Goal: Download file/media: Obtain a digital file from the website

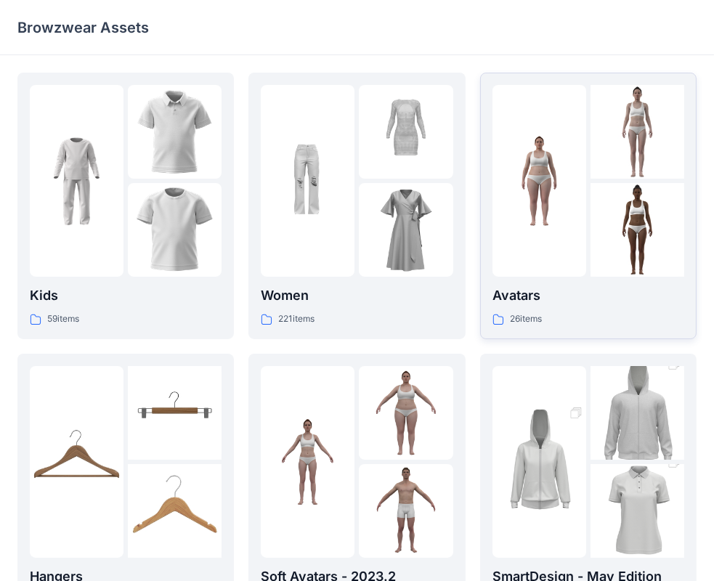
click at [572, 218] on img at bounding box center [539, 181] width 94 height 94
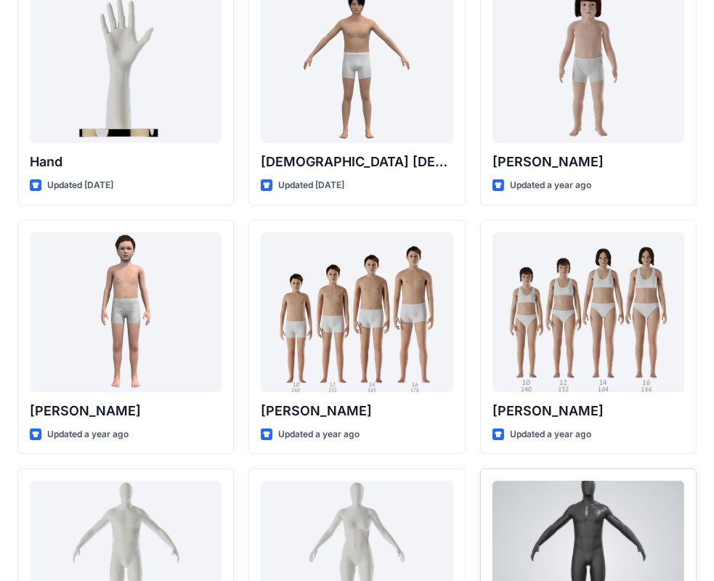
scroll to position [97, 0]
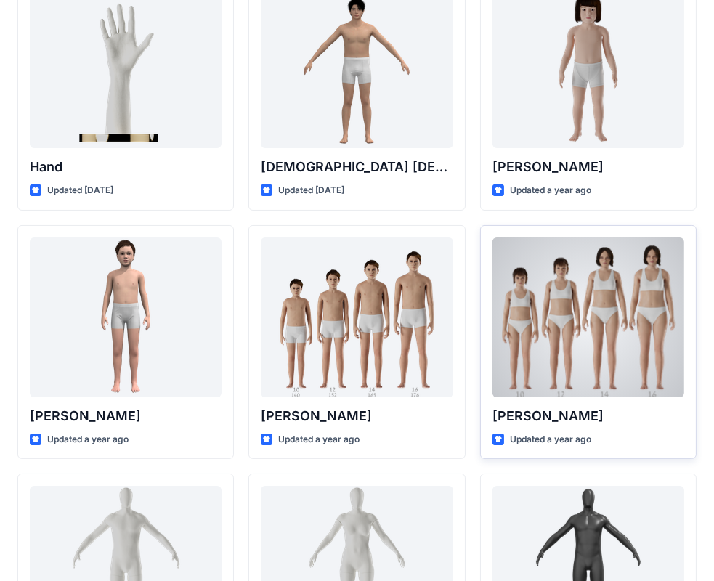
click at [587, 333] on div at bounding box center [588, 318] width 192 height 160
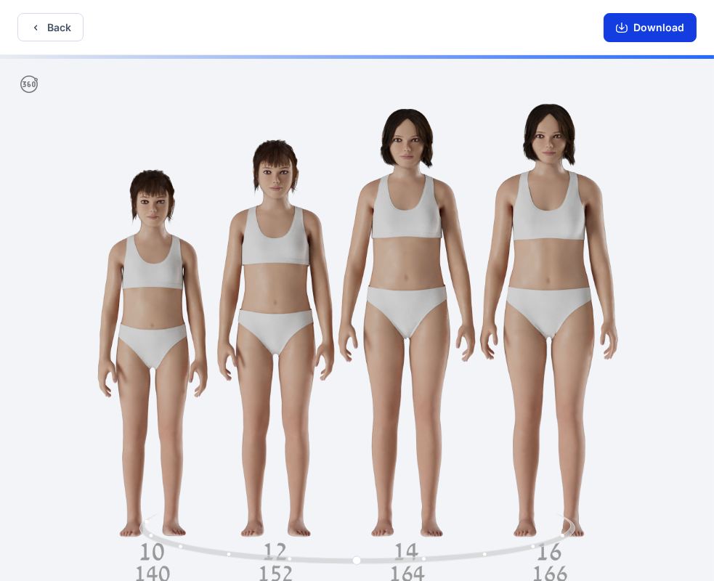
click at [650, 23] on button "Download" at bounding box center [650, 27] width 93 height 29
click at [60, 31] on button "Back" at bounding box center [50, 27] width 66 height 28
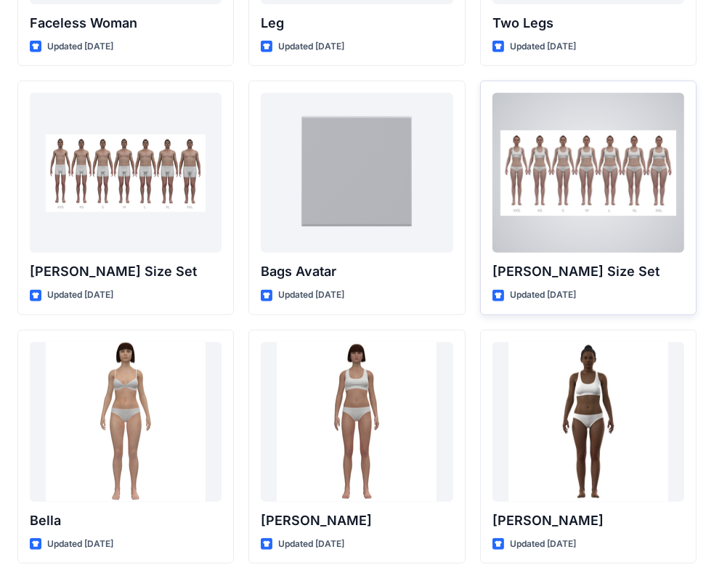
scroll to position [1485, 0]
click at [569, 184] on div at bounding box center [588, 172] width 192 height 160
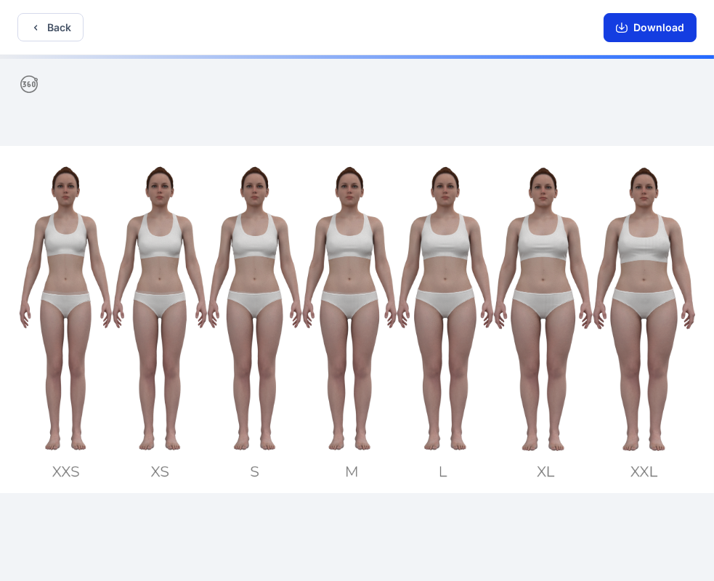
click at [650, 23] on button "Download" at bounding box center [650, 27] width 93 height 29
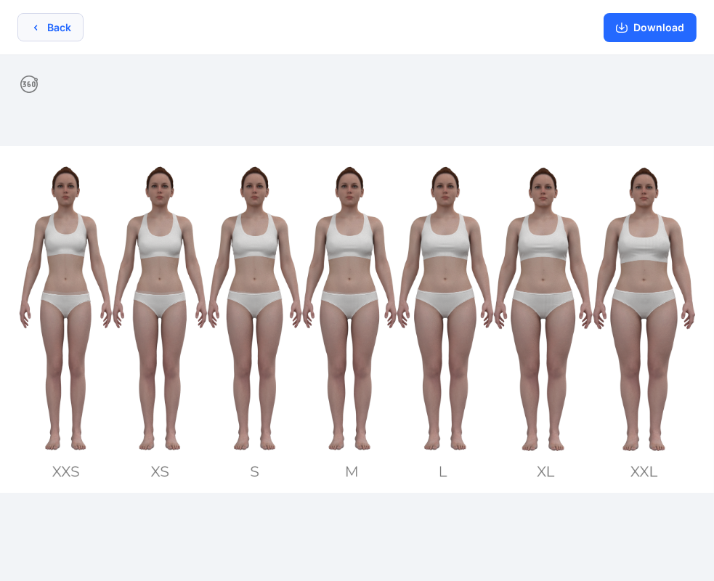
click at [56, 33] on button "Back" at bounding box center [50, 27] width 66 height 28
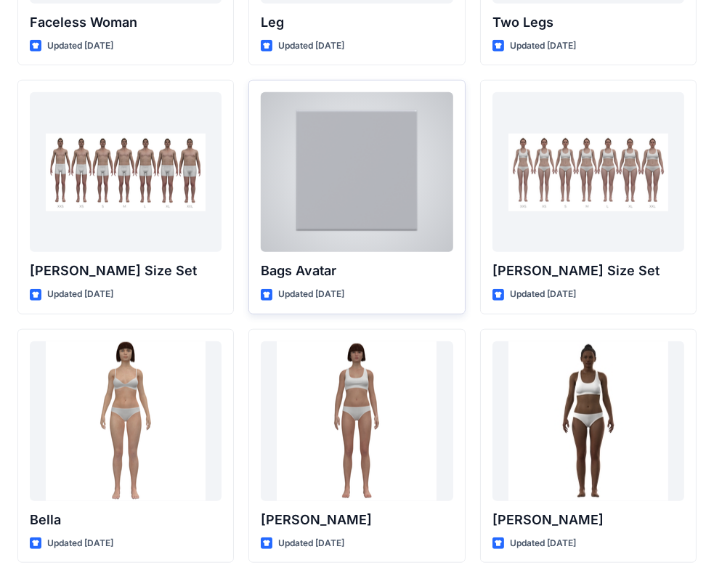
click at [338, 137] on div at bounding box center [357, 172] width 192 height 160
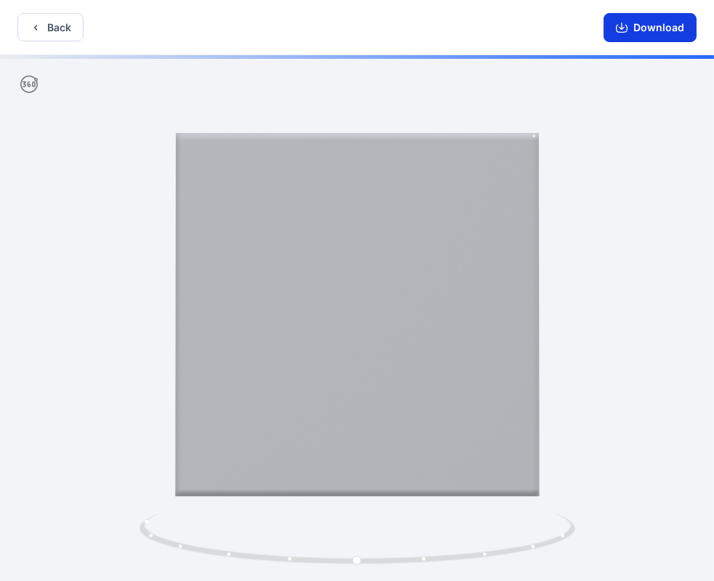
click at [651, 24] on button "Download" at bounding box center [650, 27] width 93 height 29
click at [54, 26] on button "Back" at bounding box center [50, 27] width 66 height 28
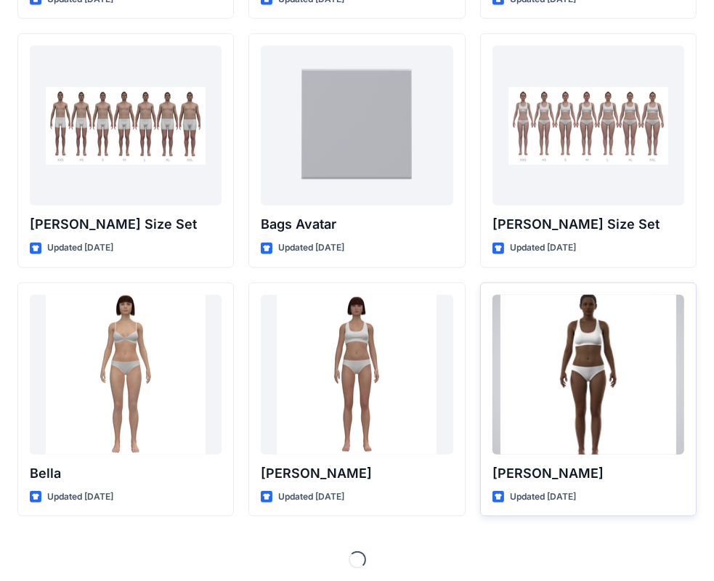
scroll to position [1535, 0]
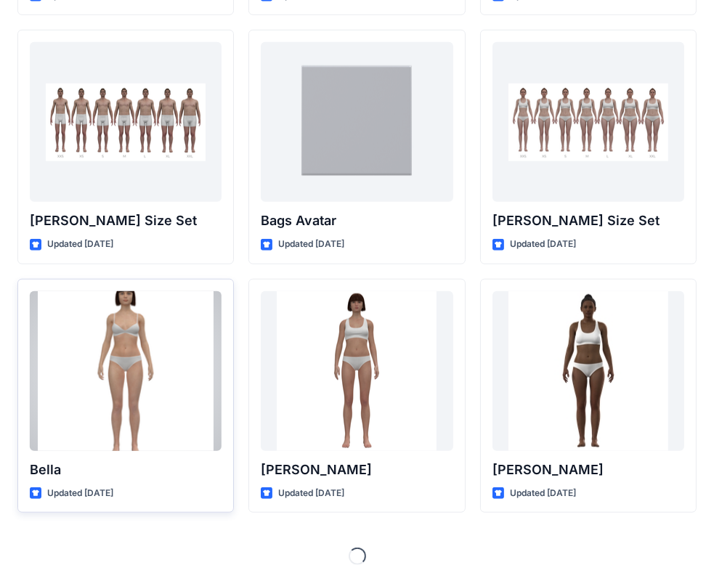
click at [128, 381] on div at bounding box center [126, 371] width 192 height 160
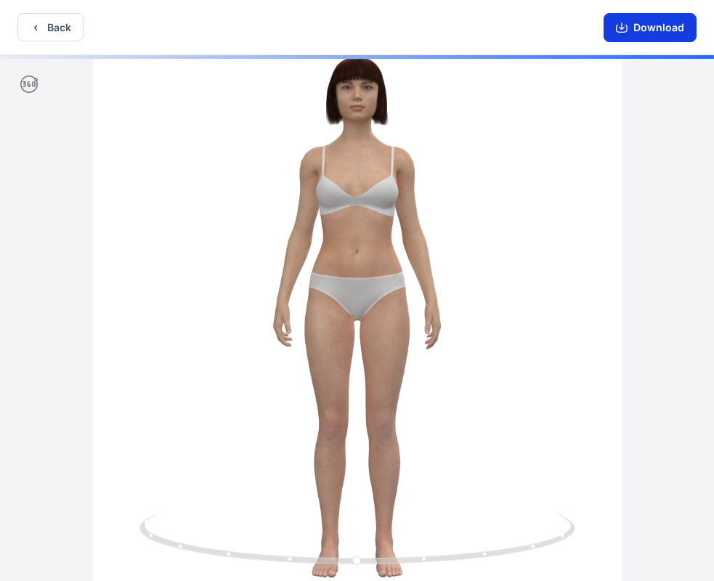
click at [646, 31] on button "Download" at bounding box center [650, 27] width 93 height 29
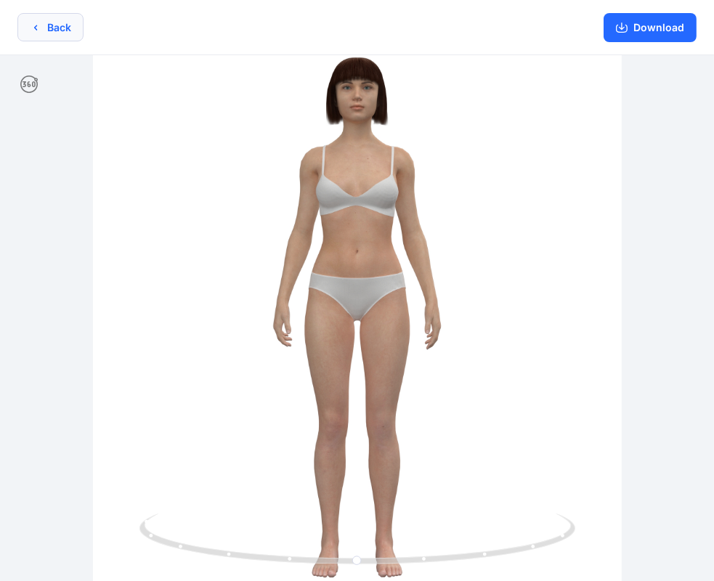
click at [58, 27] on button "Back" at bounding box center [50, 27] width 66 height 28
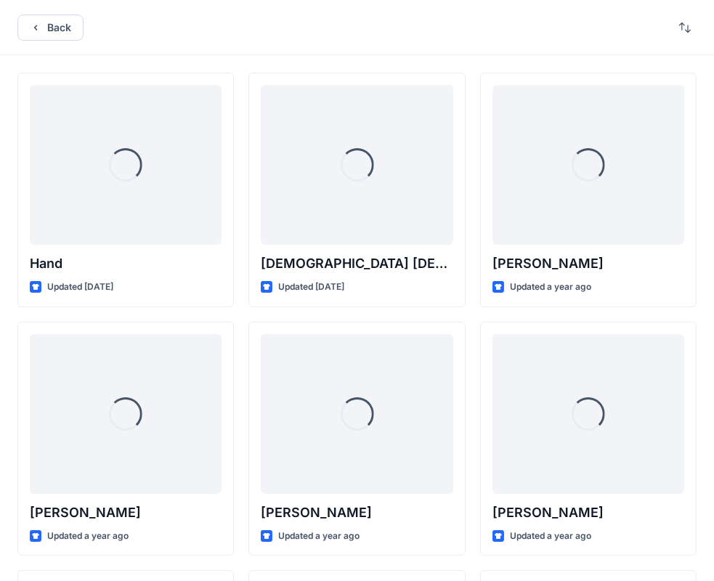
scroll to position [1535, 0]
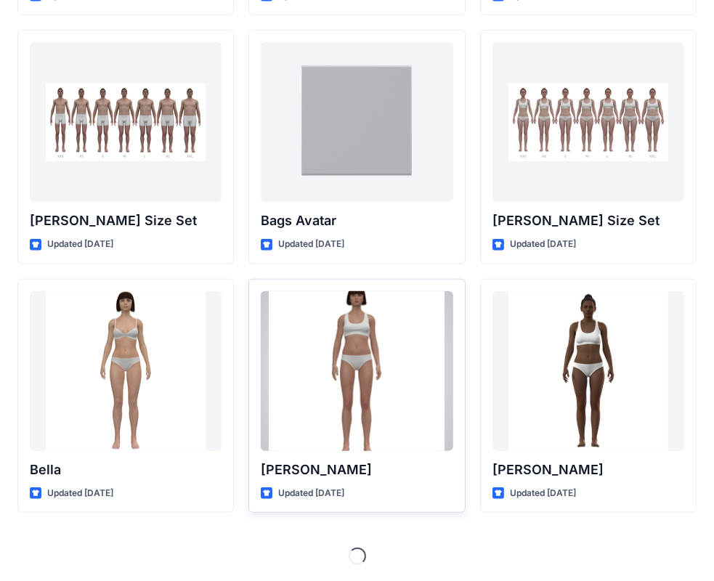
click at [354, 370] on div at bounding box center [357, 371] width 192 height 160
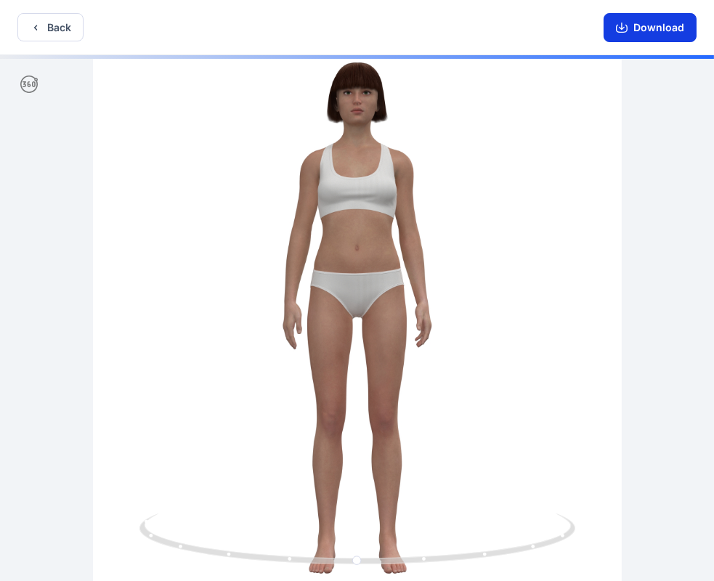
click at [654, 27] on button "Download" at bounding box center [650, 27] width 93 height 29
click at [44, 28] on button "Back" at bounding box center [50, 27] width 66 height 28
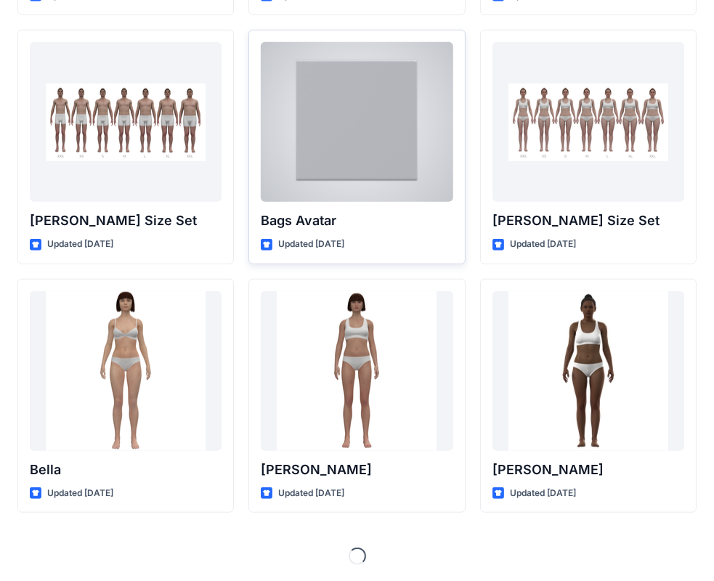
click at [362, 142] on div at bounding box center [357, 122] width 192 height 160
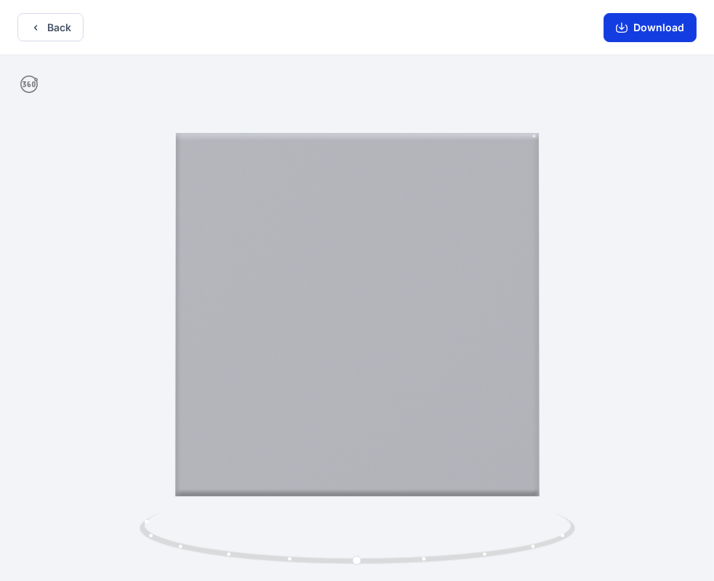
click at [654, 26] on button "Download" at bounding box center [650, 27] width 93 height 29
click at [49, 31] on button "Back" at bounding box center [50, 27] width 66 height 28
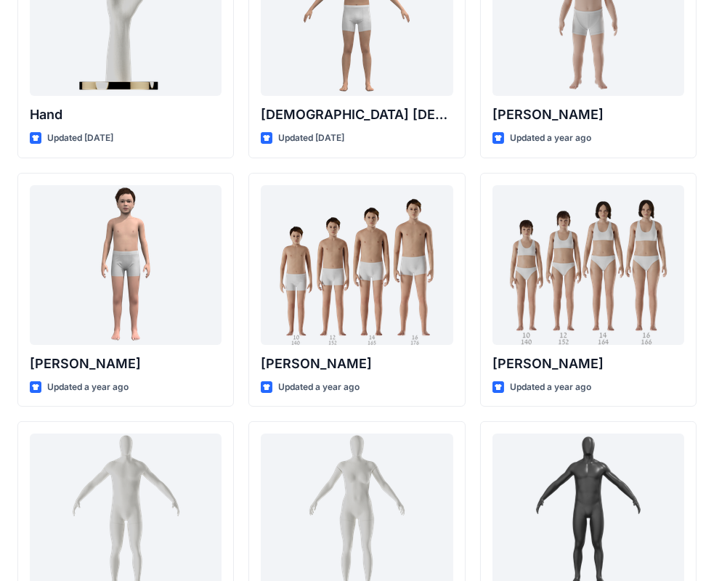
scroll to position [145, 0]
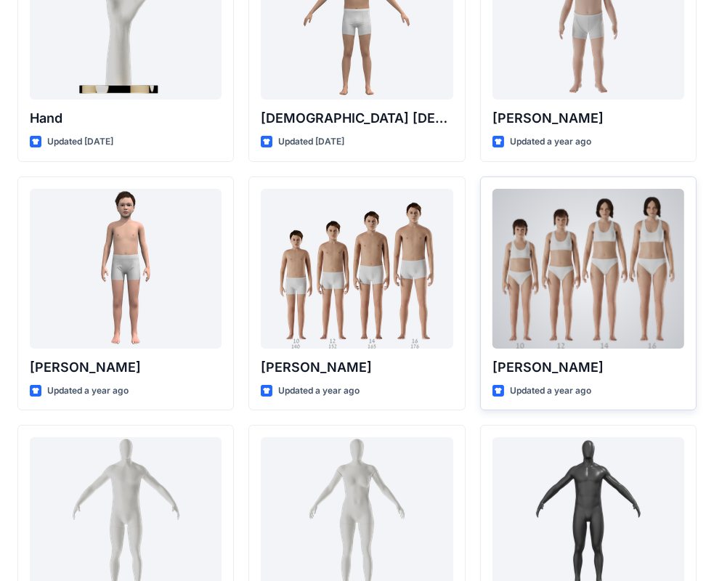
click at [623, 300] on div at bounding box center [588, 269] width 192 height 160
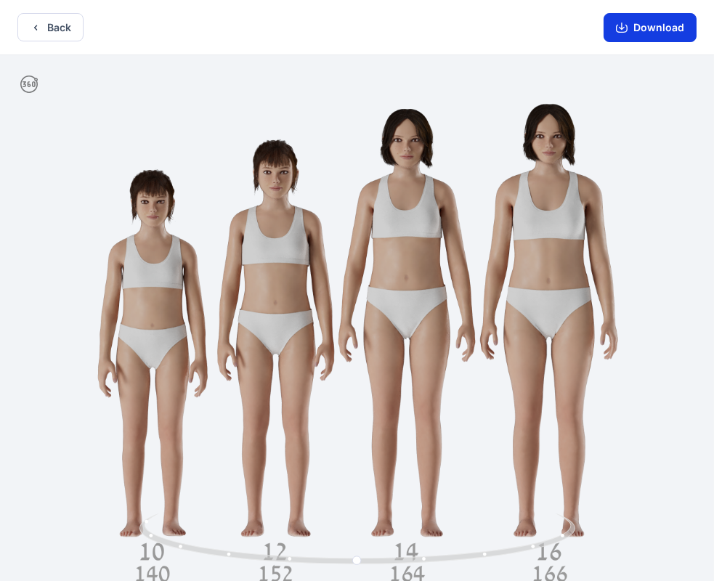
click at [657, 28] on button "Download" at bounding box center [650, 27] width 93 height 29
click at [35, 29] on icon "button" at bounding box center [36, 28] width 12 height 12
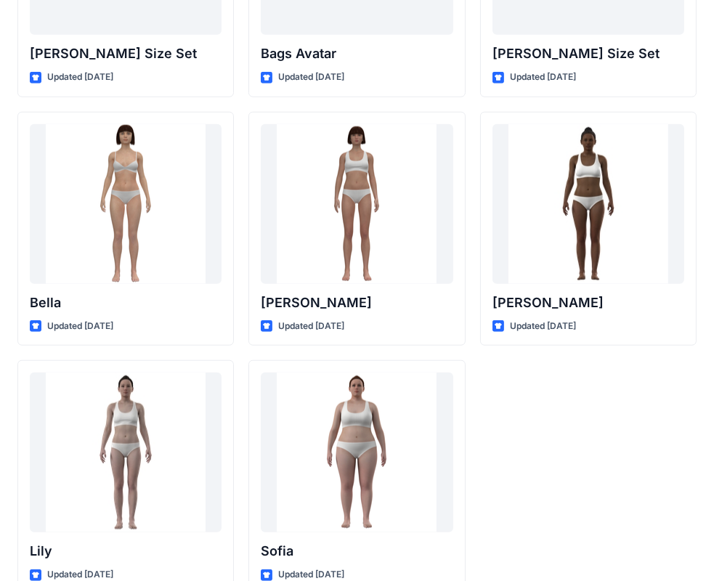
scroll to position [1732, 0]
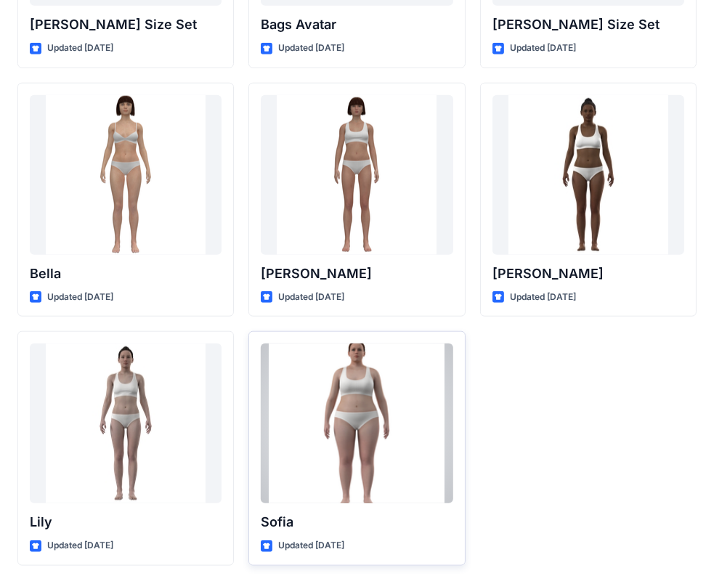
click at [366, 437] on div at bounding box center [357, 424] width 192 height 160
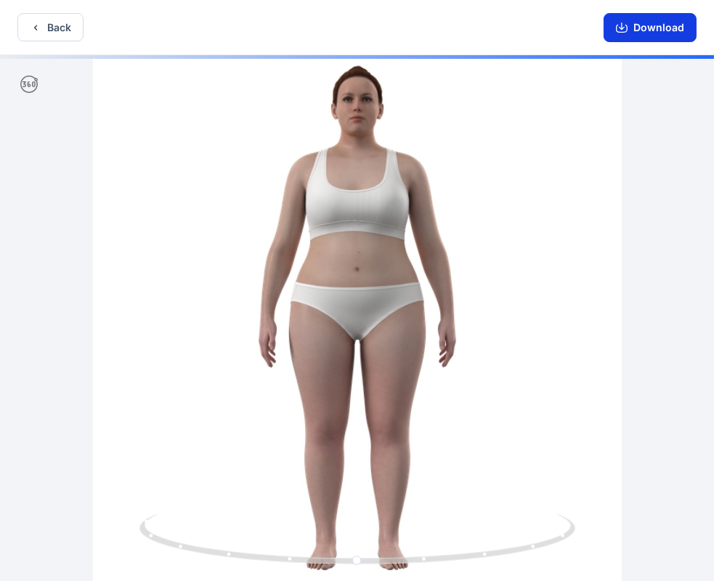
click at [661, 29] on button "Download" at bounding box center [650, 27] width 93 height 29
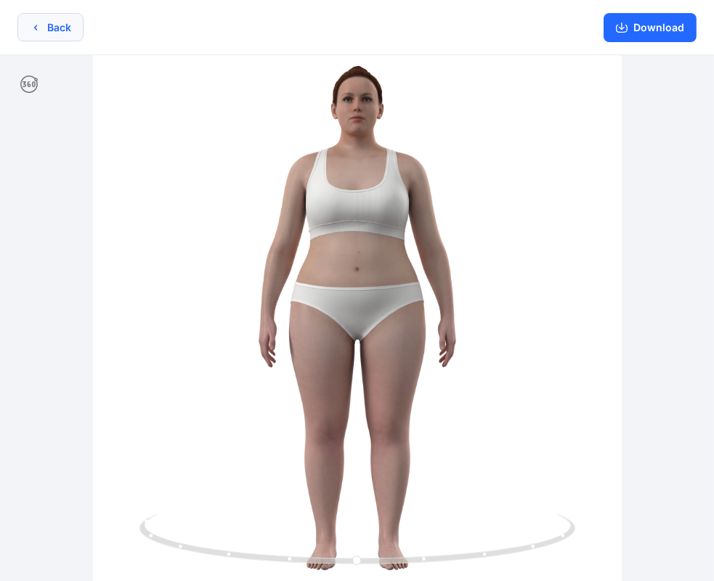
click at [54, 24] on button "Back" at bounding box center [50, 27] width 66 height 28
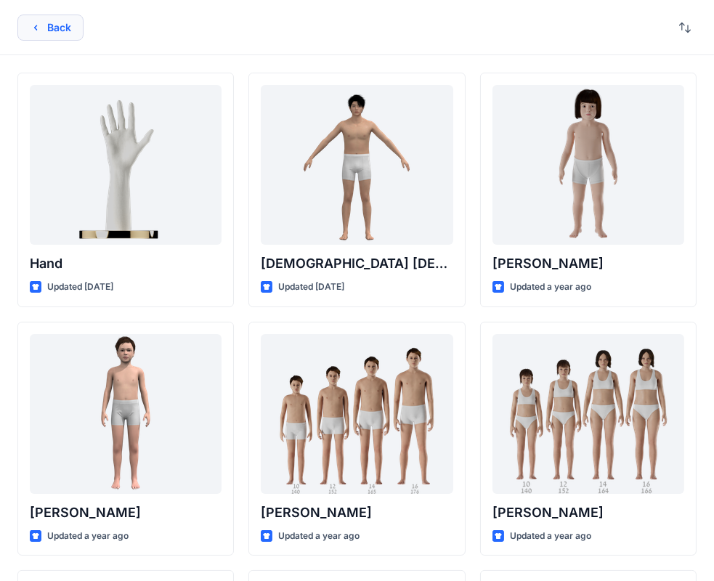
click at [50, 21] on button "Back" at bounding box center [50, 28] width 66 height 26
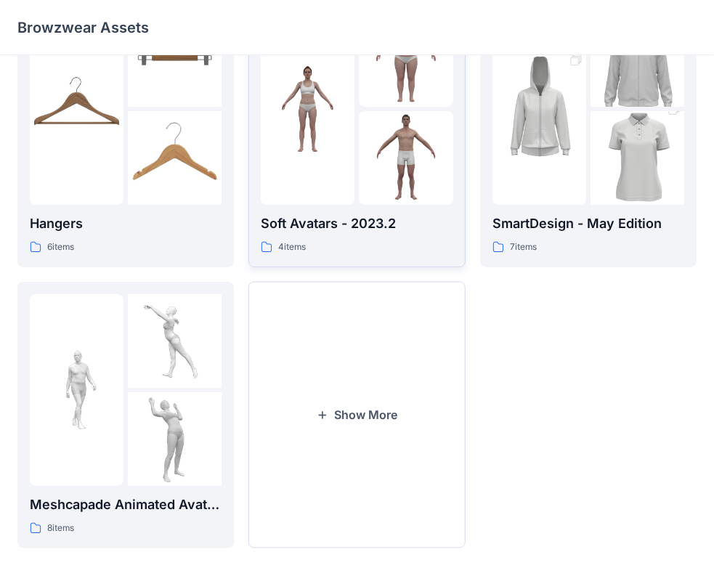
scroll to position [360, 0]
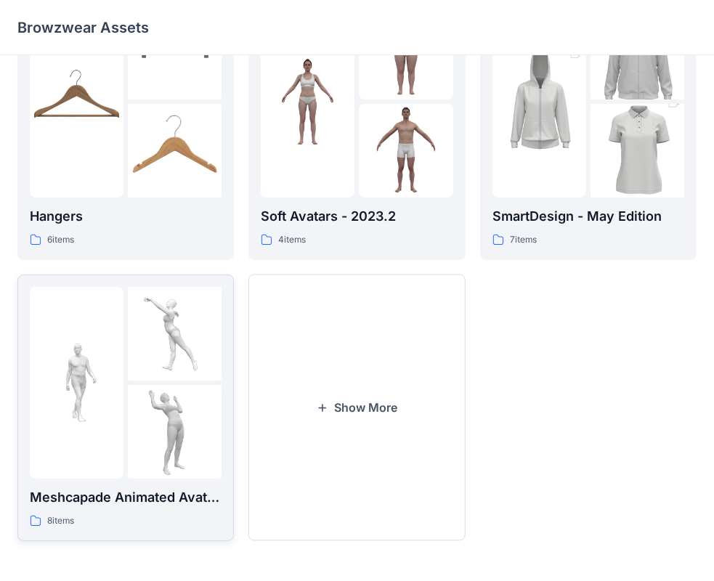
click at [112, 418] on img at bounding box center [77, 383] width 94 height 94
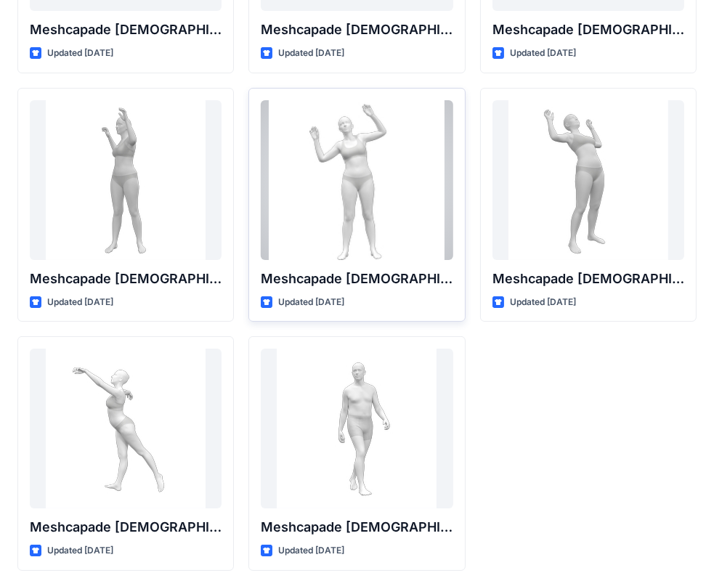
scroll to position [240, 0]
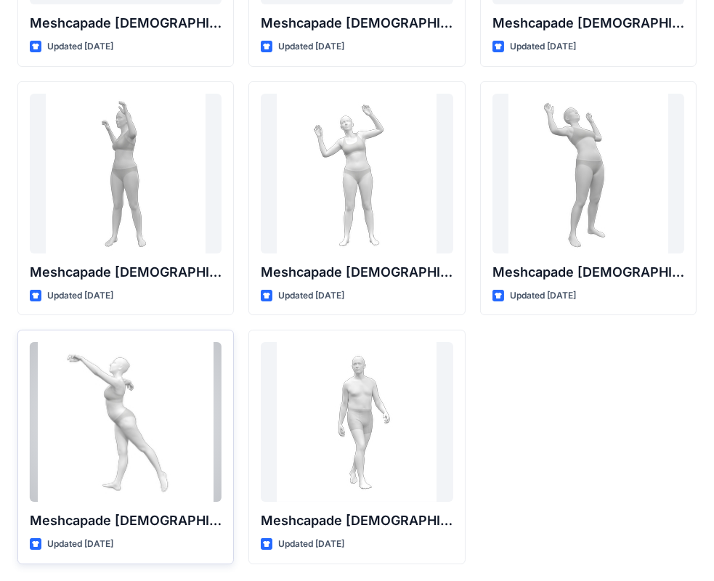
click at [137, 410] on div at bounding box center [126, 422] width 192 height 160
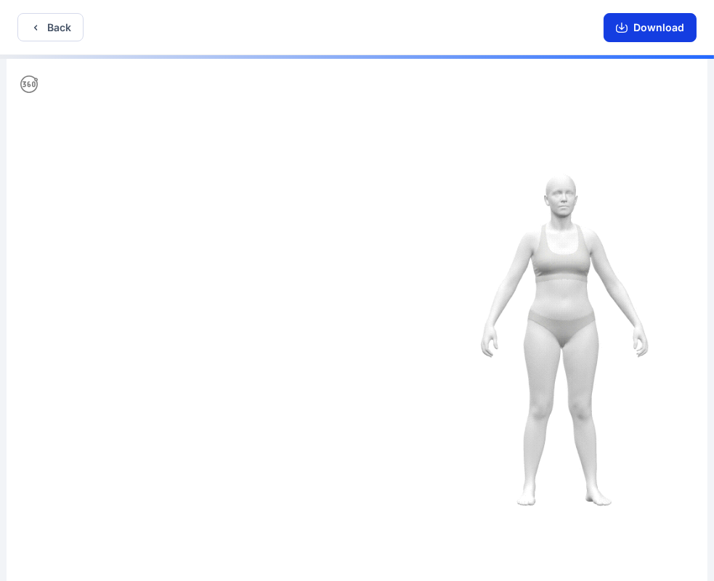
click at [652, 23] on button "Download" at bounding box center [650, 27] width 93 height 29
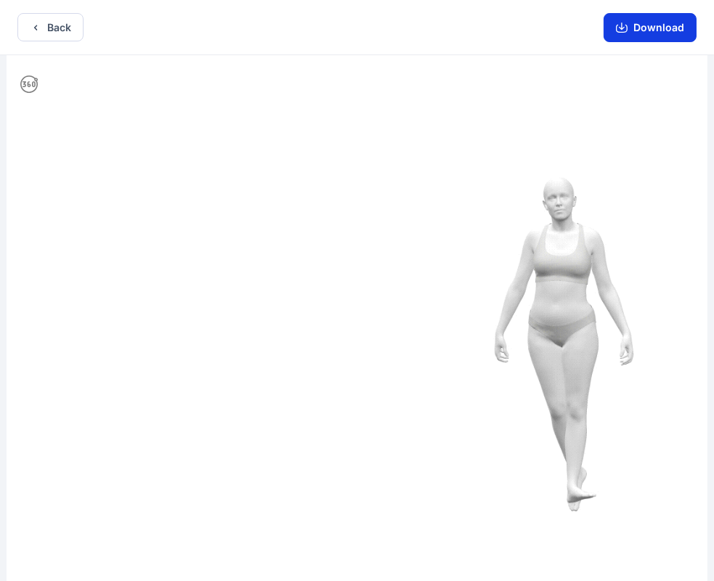
click at [663, 30] on button "Download" at bounding box center [650, 27] width 93 height 29
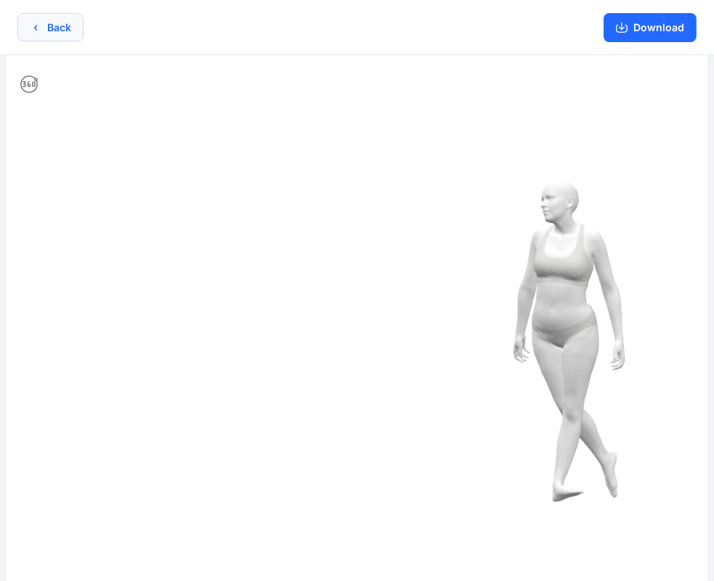
click at [62, 31] on button "Back" at bounding box center [50, 27] width 66 height 28
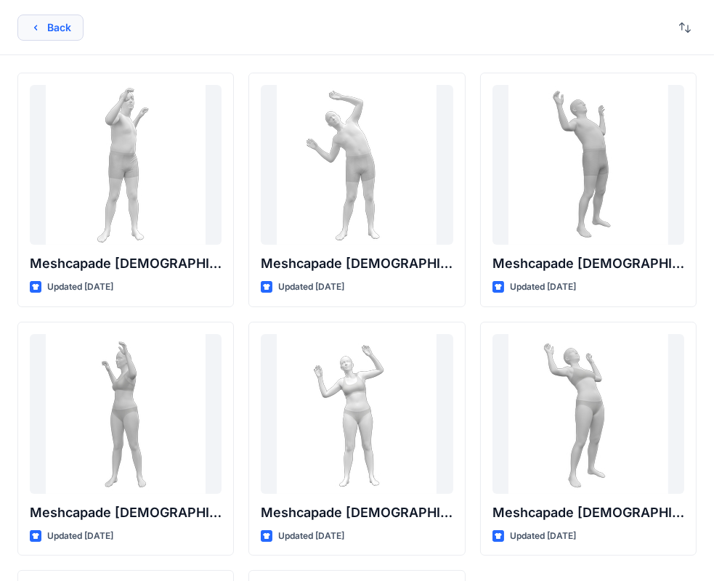
click at [46, 32] on button "Back" at bounding box center [50, 28] width 66 height 26
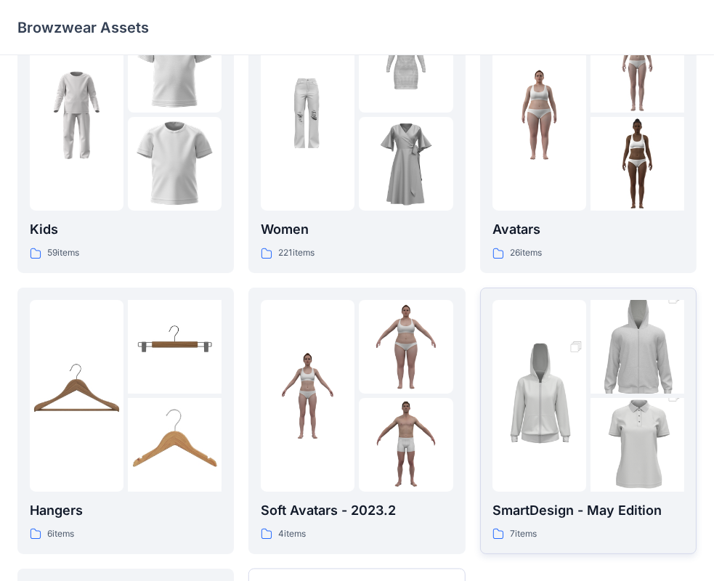
scroll to position [94, 0]
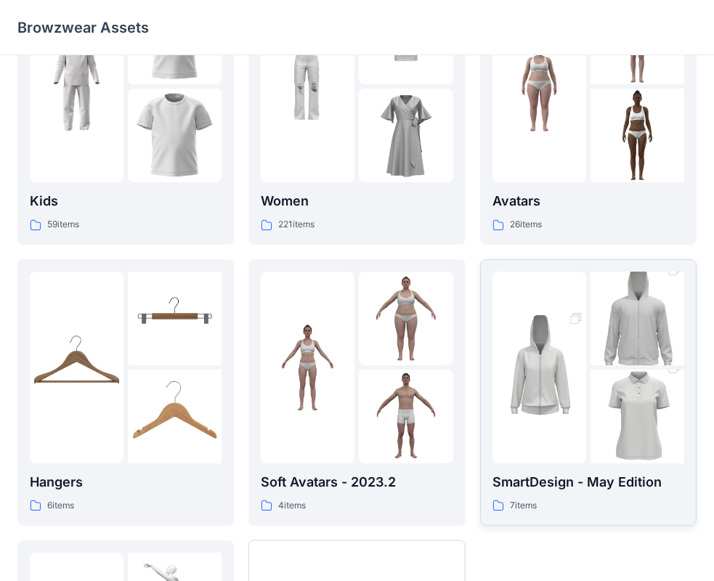
click at [604, 393] on img at bounding box center [637, 416] width 94 height 141
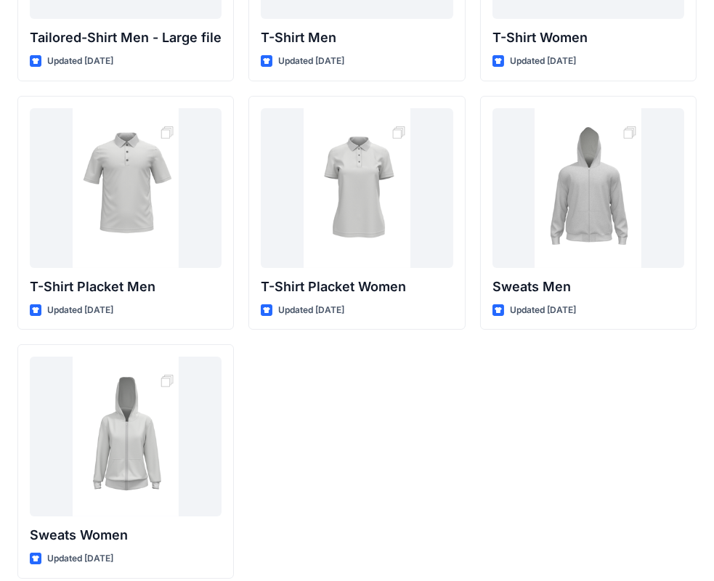
scroll to position [240, 0]
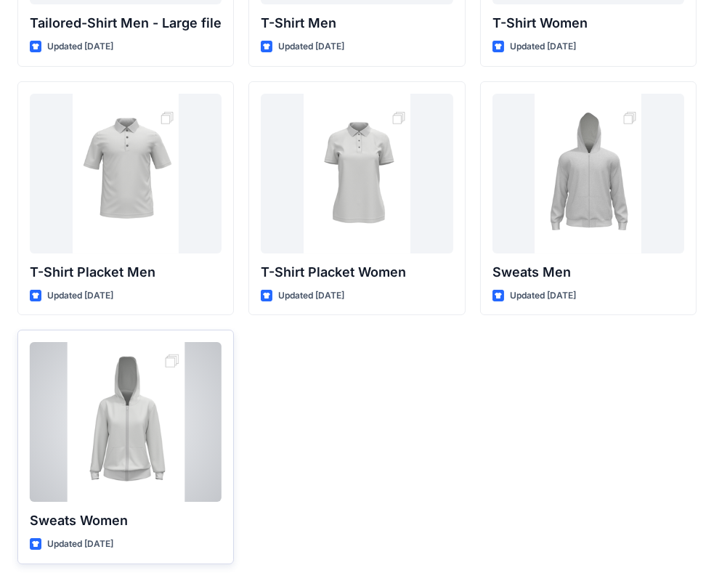
click at [106, 438] on div at bounding box center [126, 422] width 192 height 160
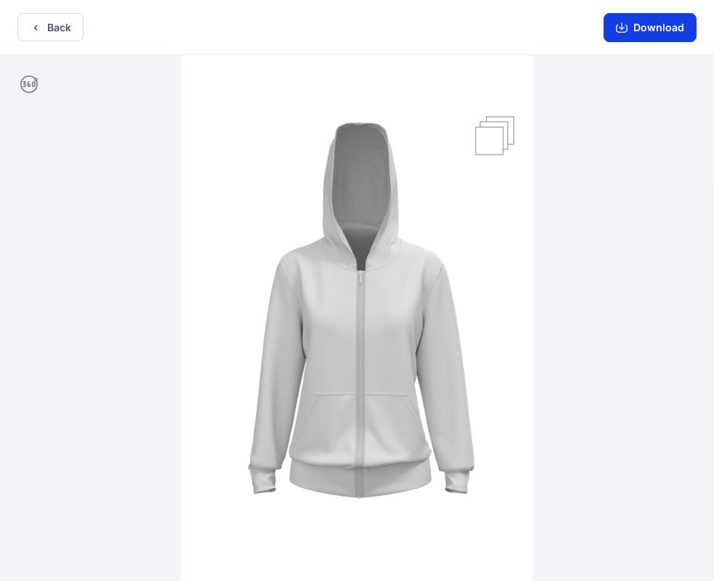
click at [650, 29] on button "Download" at bounding box center [650, 27] width 93 height 29
click at [46, 26] on button "Back" at bounding box center [50, 27] width 66 height 28
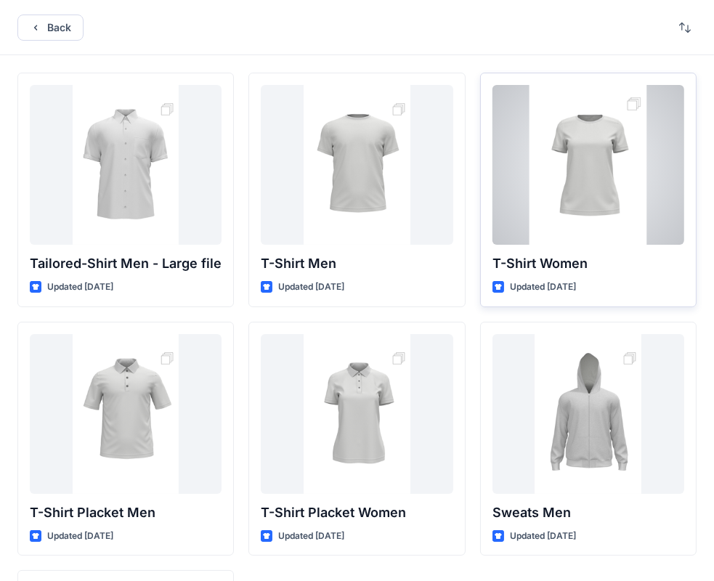
click at [584, 173] on div at bounding box center [588, 165] width 192 height 160
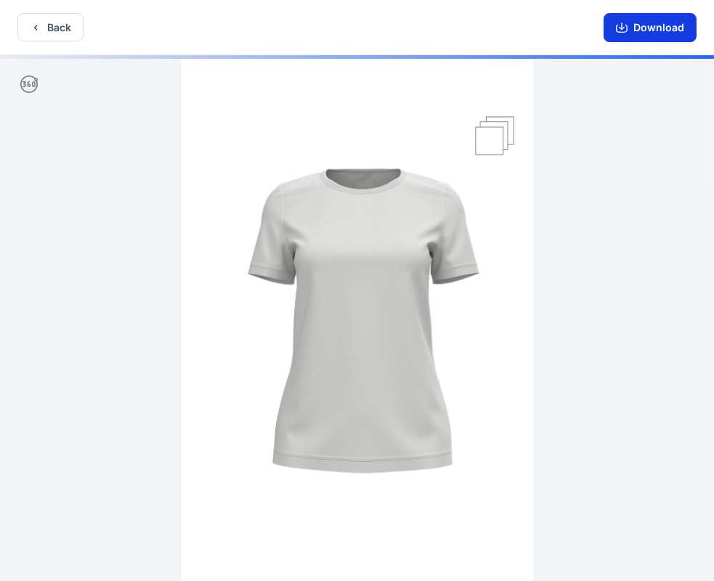
click at [662, 28] on button "Download" at bounding box center [650, 27] width 93 height 29
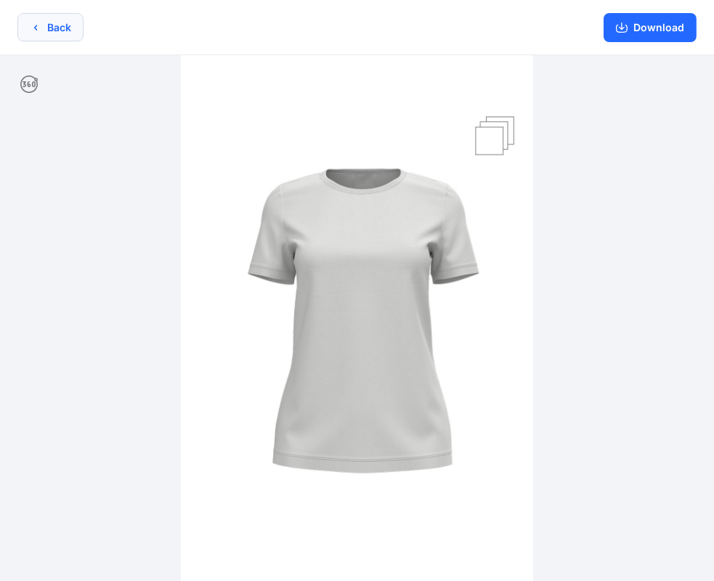
click at [48, 29] on button "Back" at bounding box center [50, 27] width 66 height 28
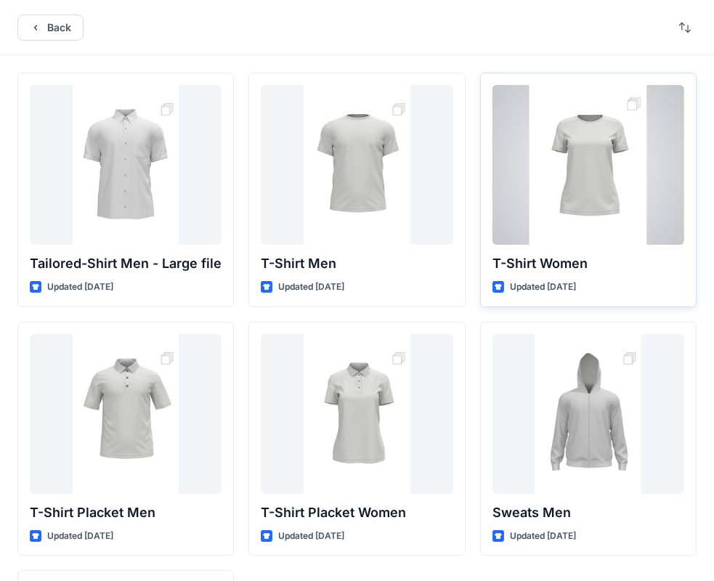
click at [589, 182] on div at bounding box center [588, 165] width 192 height 160
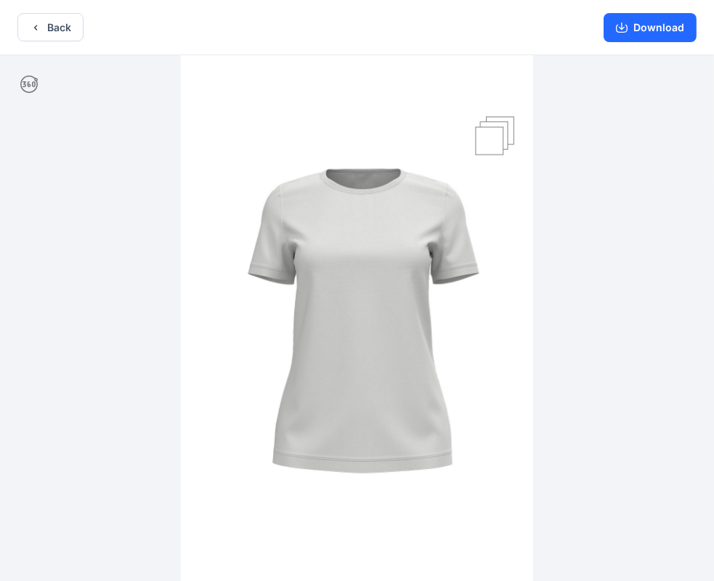
click at [497, 140] on img at bounding box center [357, 319] width 352 height 529
click at [73, 28] on button "Back" at bounding box center [50, 27] width 66 height 28
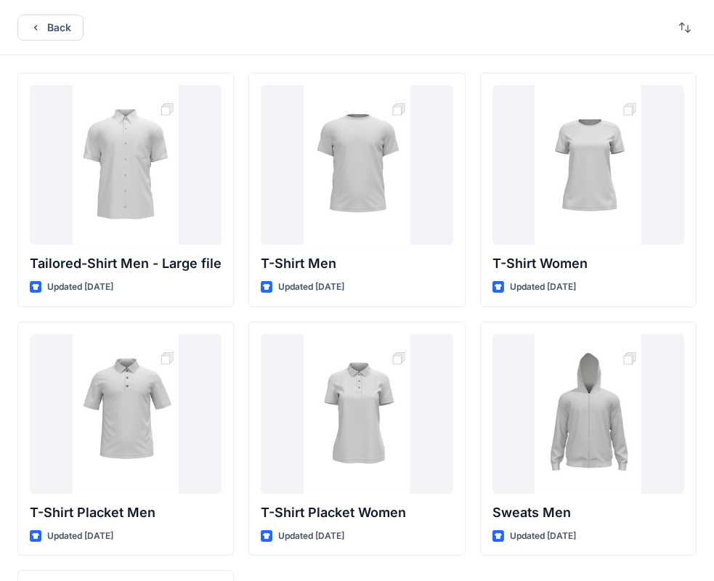
click at [73, 28] on button "Back" at bounding box center [50, 28] width 66 height 26
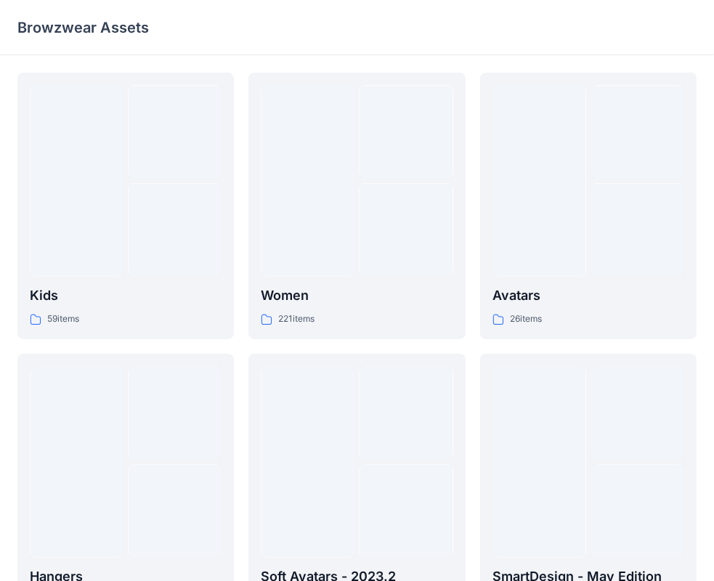
scroll to position [94, 0]
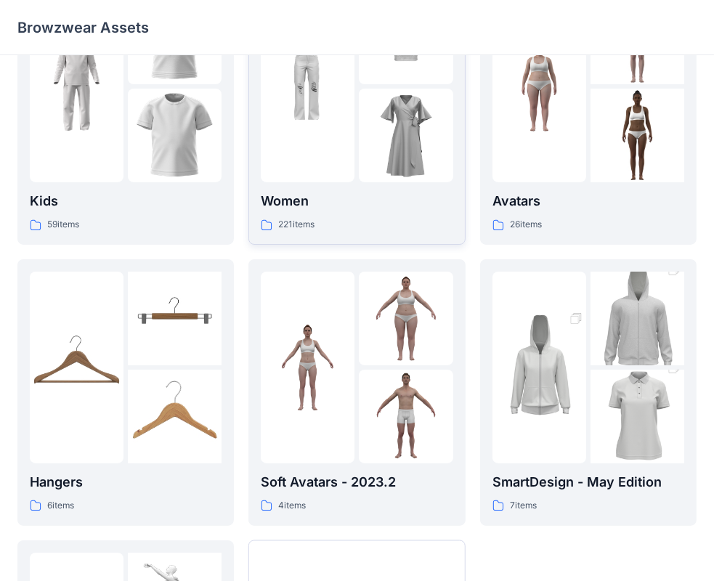
click at [357, 113] on div at bounding box center [357, 87] width 192 height 192
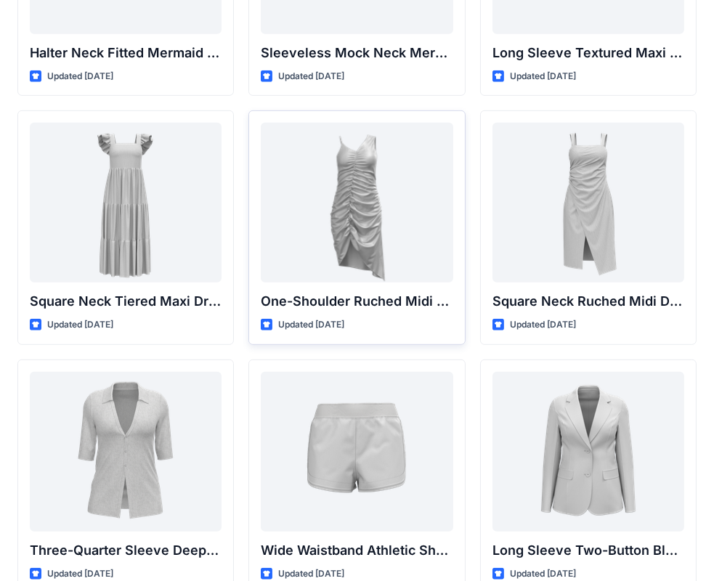
scroll to position [954, 0]
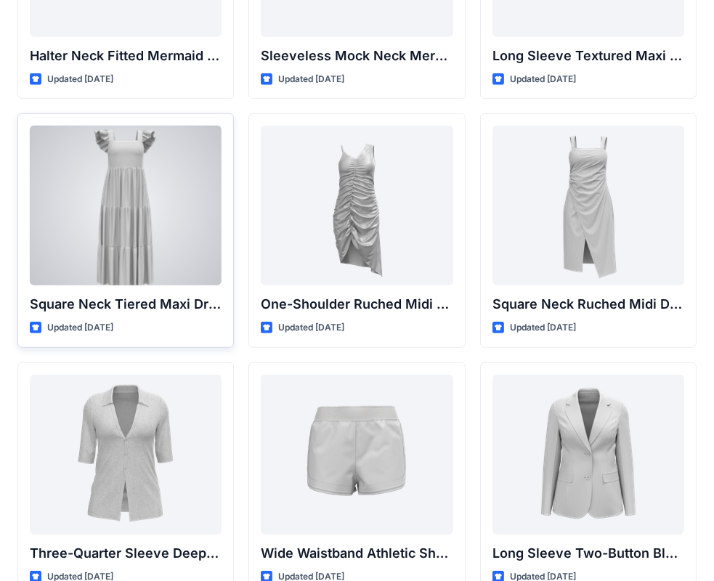
click at [129, 247] on div at bounding box center [126, 206] width 192 height 160
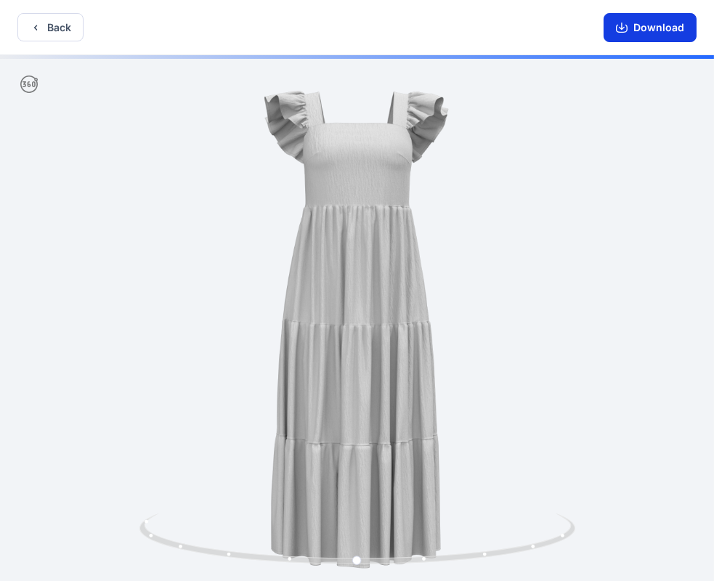
click at [659, 26] on button "Download" at bounding box center [650, 27] width 93 height 29
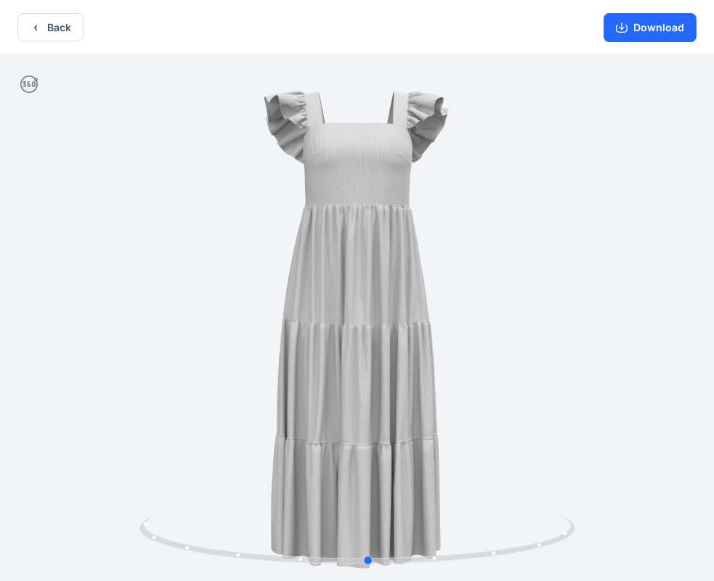
drag, startPoint x: 463, startPoint y: 399, endPoint x: 495, endPoint y: 419, distance: 36.9
click at [495, 419] on div at bounding box center [357, 319] width 714 height 529
click at [57, 25] on button "Back" at bounding box center [50, 27] width 66 height 28
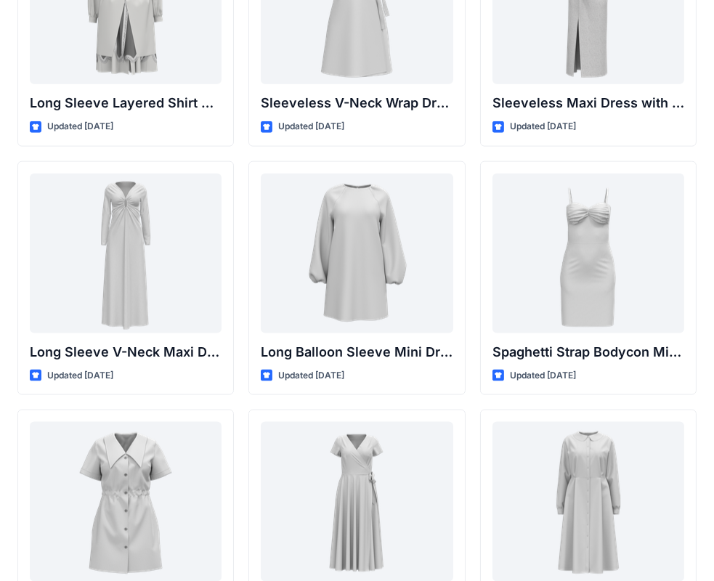
scroll to position [2165, 0]
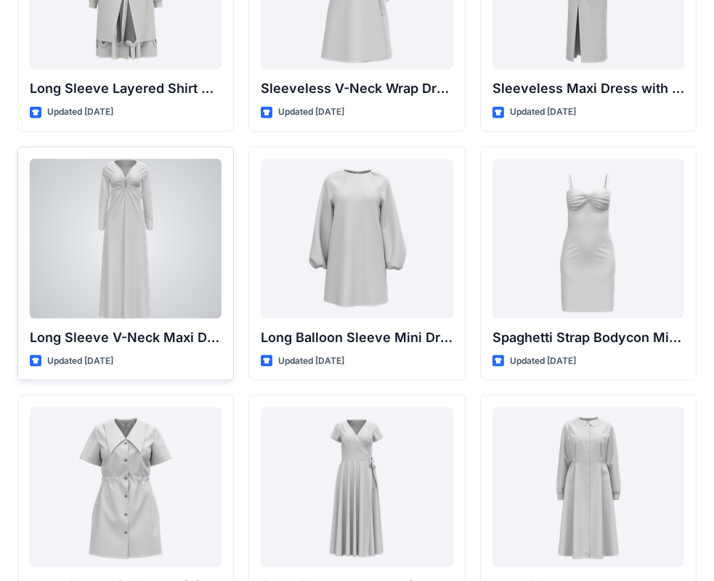
click at [115, 274] on div at bounding box center [126, 239] width 192 height 160
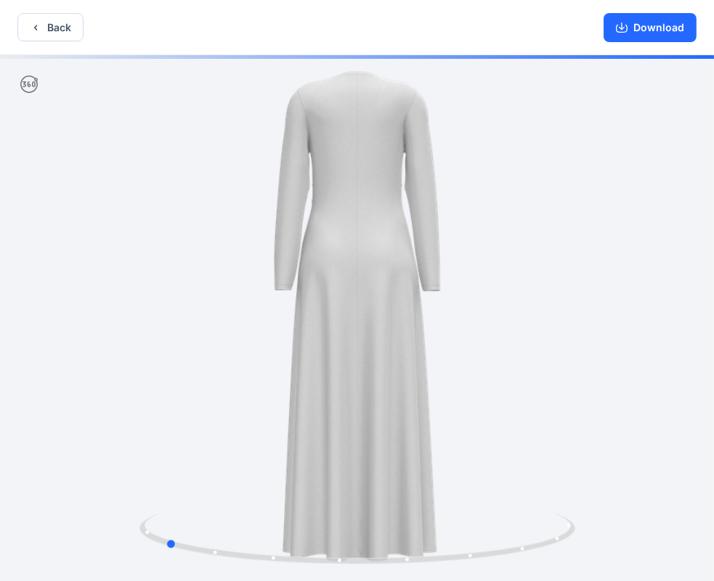
drag, startPoint x: 426, startPoint y: 259, endPoint x: 234, endPoint y: 288, distance: 194.5
click at [234, 288] on div at bounding box center [357, 319] width 714 height 529
click at [52, 21] on button "Back" at bounding box center [50, 27] width 66 height 28
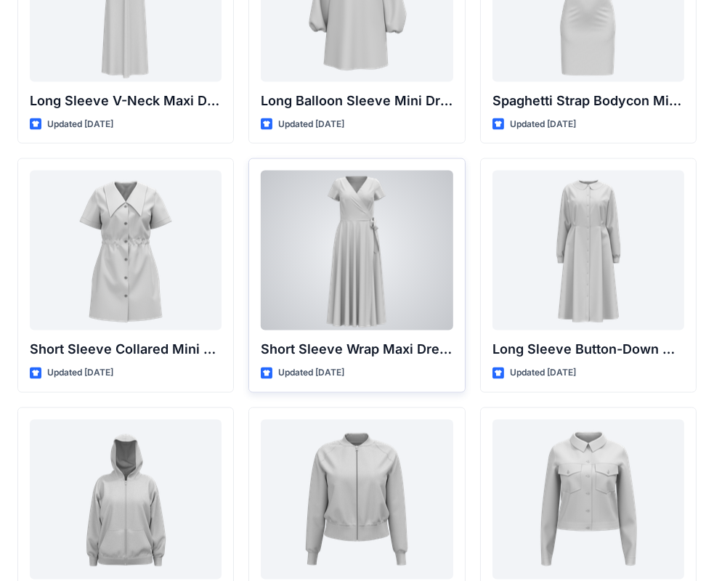
scroll to position [2407, 0]
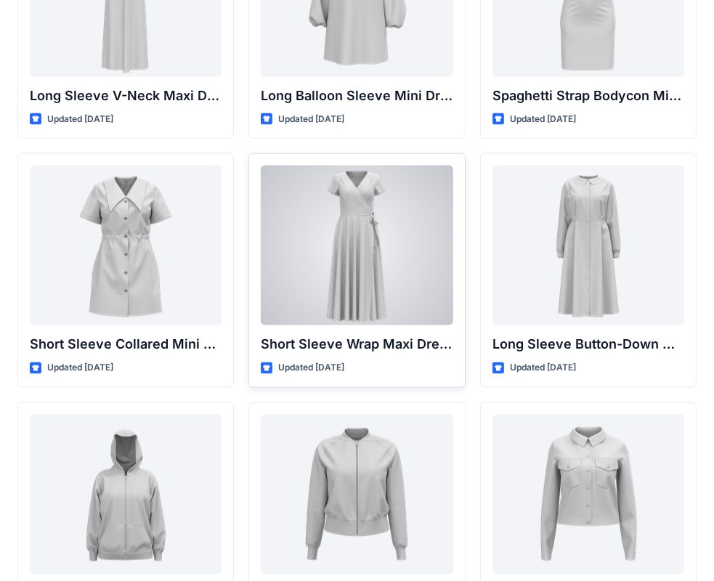
click at [354, 291] on div at bounding box center [357, 246] width 192 height 160
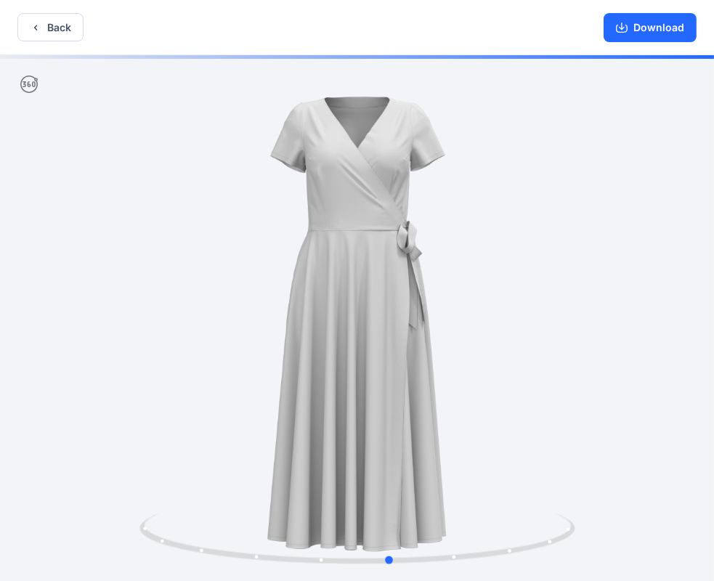
drag, startPoint x: 423, startPoint y: 303, endPoint x: 472, endPoint y: 298, distance: 49.7
click at [465, 340] on div at bounding box center [357, 319] width 714 height 529
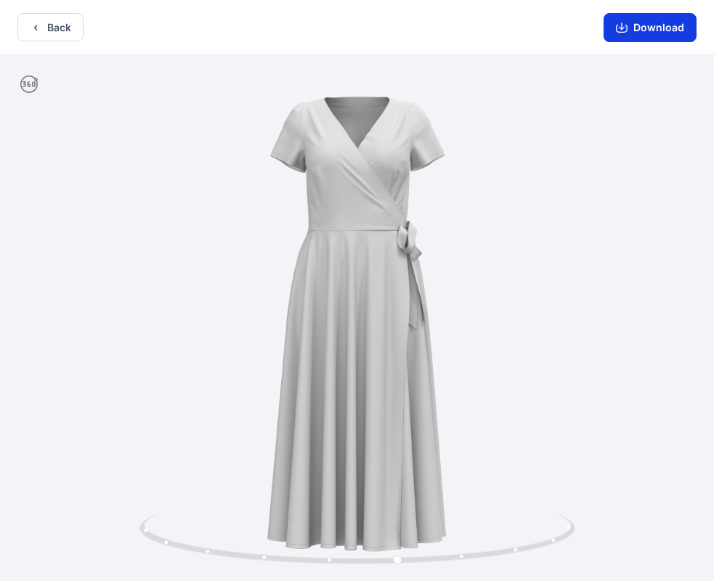
click at [664, 26] on button "Download" at bounding box center [650, 27] width 93 height 29
click at [58, 28] on button "Back" at bounding box center [50, 27] width 66 height 28
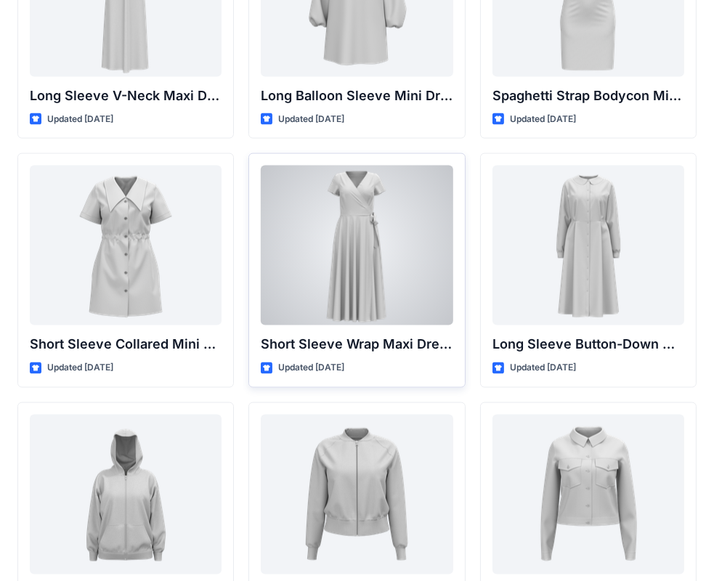
drag, startPoint x: 374, startPoint y: 375, endPoint x: 387, endPoint y: 289, distance: 86.7
click at [387, 289] on div "Short Sleeve Wrap Maxi Dress Updated [DATE]" at bounding box center [356, 270] width 216 height 235
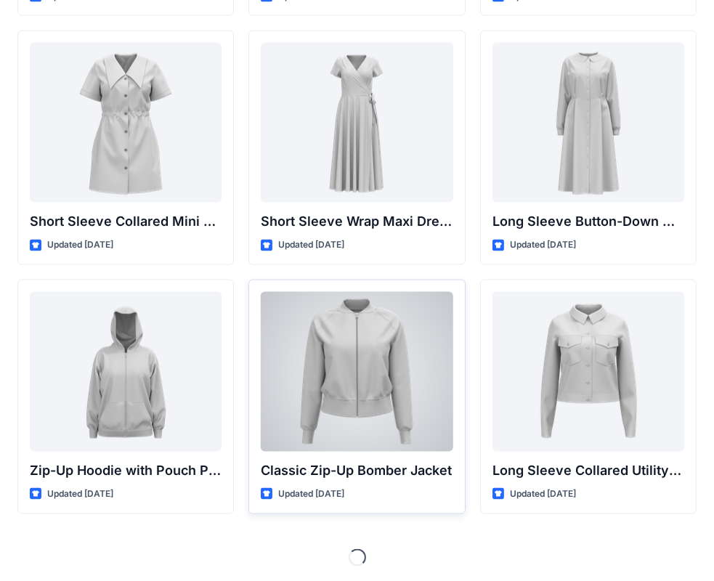
scroll to position [2530, 0]
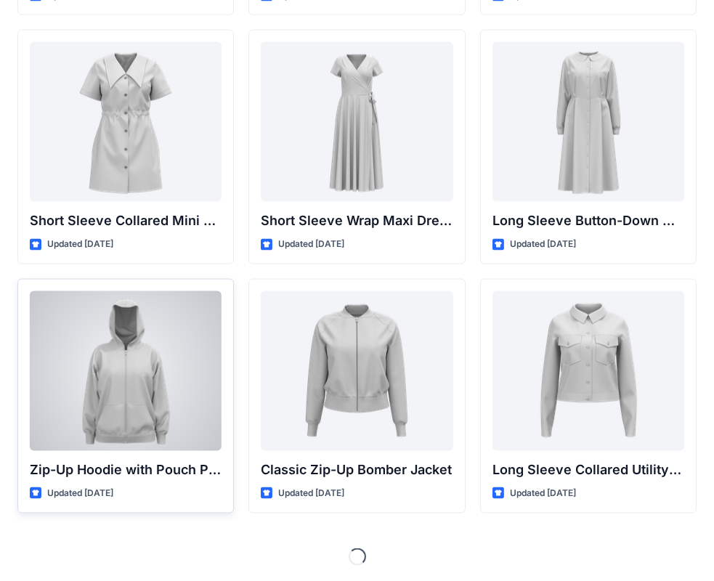
click at [113, 393] on div at bounding box center [126, 371] width 192 height 160
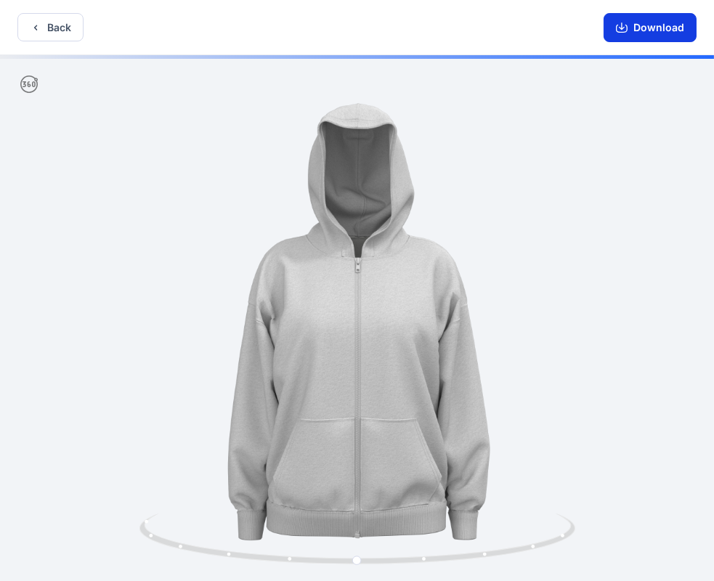
click at [645, 28] on button "Download" at bounding box center [650, 27] width 93 height 29
click at [62, 28] on button "Back" at bounding box center [50, 27] width 66 height 28
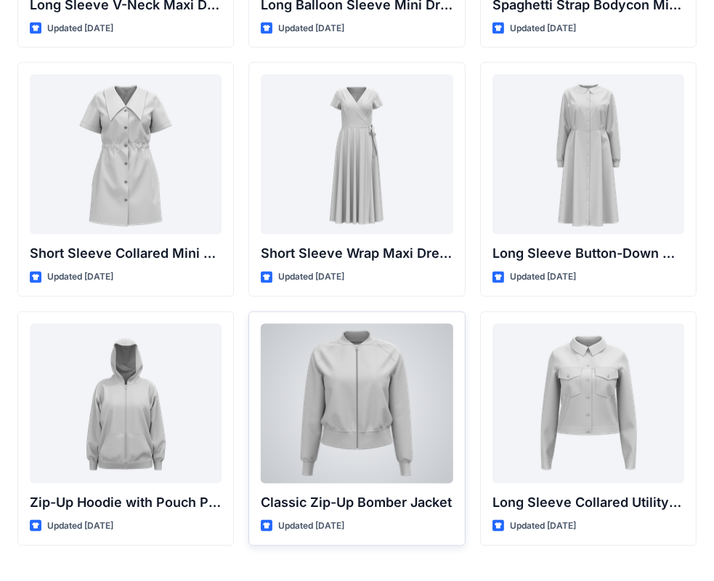
scroll to position [2530, 0]
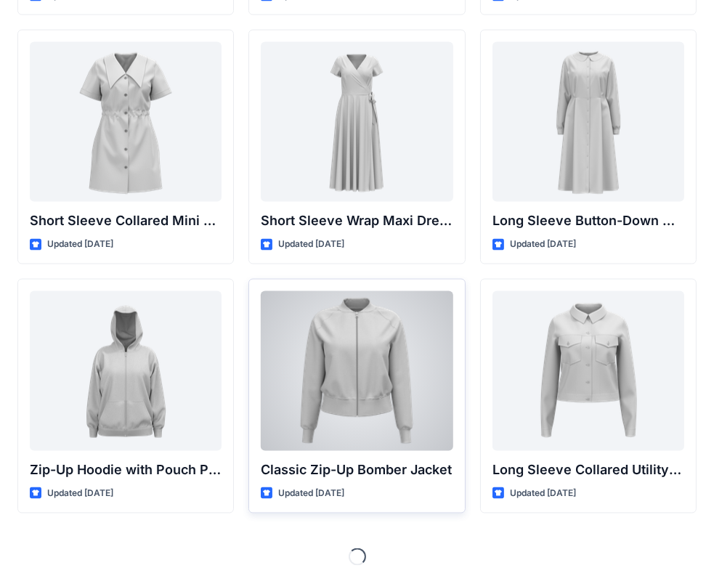
click at [357, 370] on div at bounding box center [357, 371] width 192 height 160
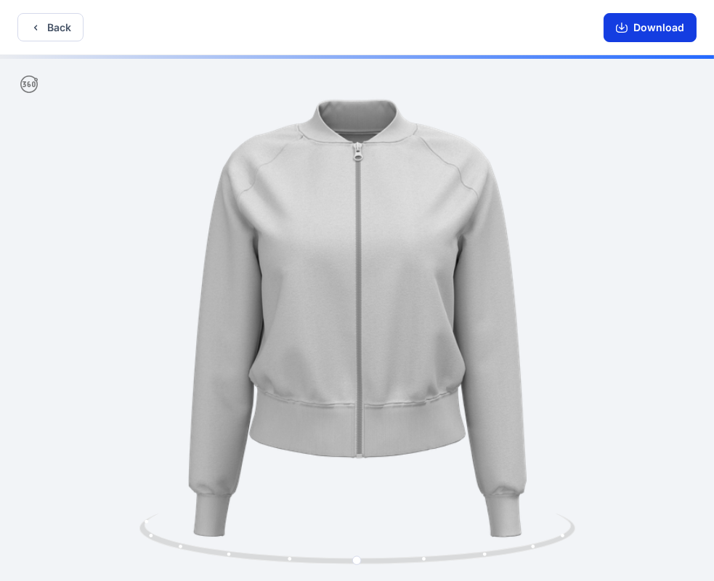
click at [654, 29] on button "Download" at bounding box center [650, 27] width 93 height 29
click at [60, 28] on button "Back" at bounding box center [50, 27] width 66 height 28
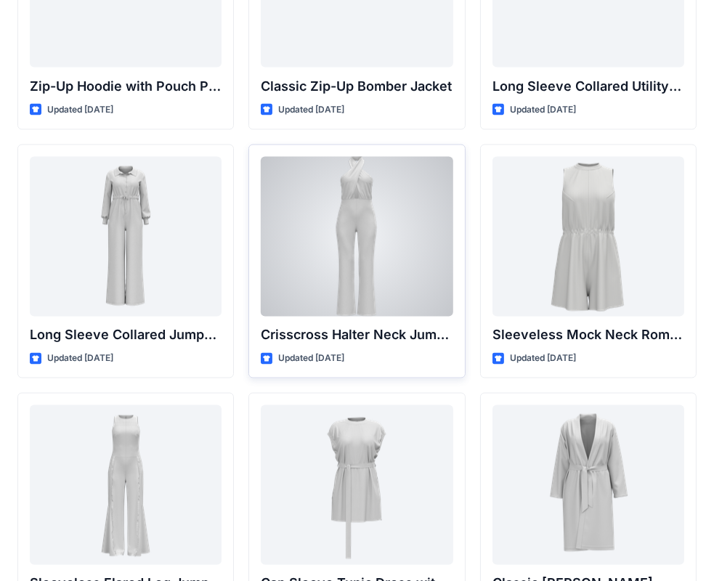
scroll to position [2966, 0]
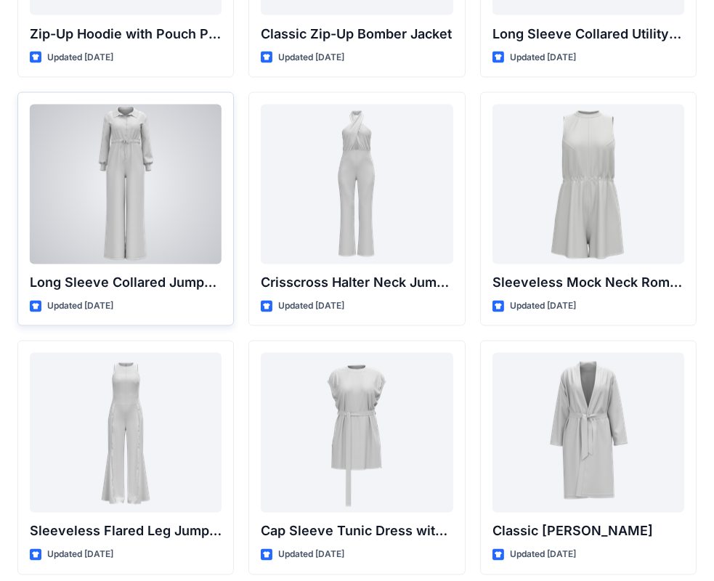
click at [103, 212] on div at bounding box center [126, 185] width 192 height 160
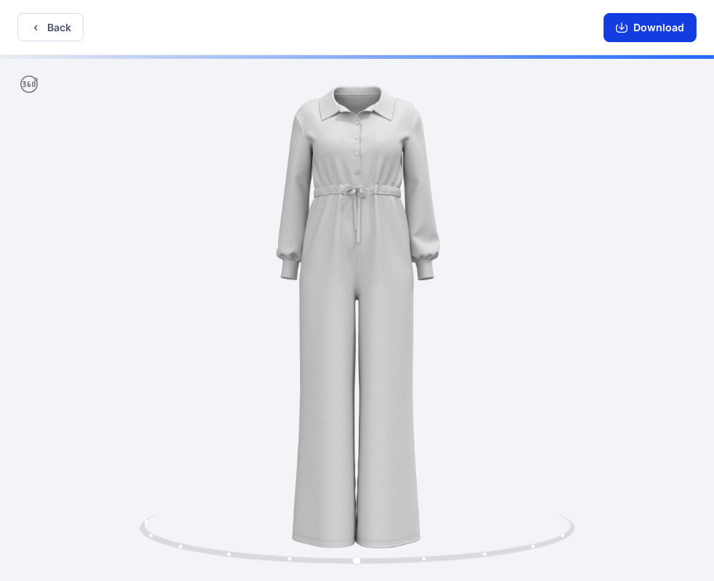
click at [653, 24] on button "Download" at bounding box center [650, 27] width 93 height 29
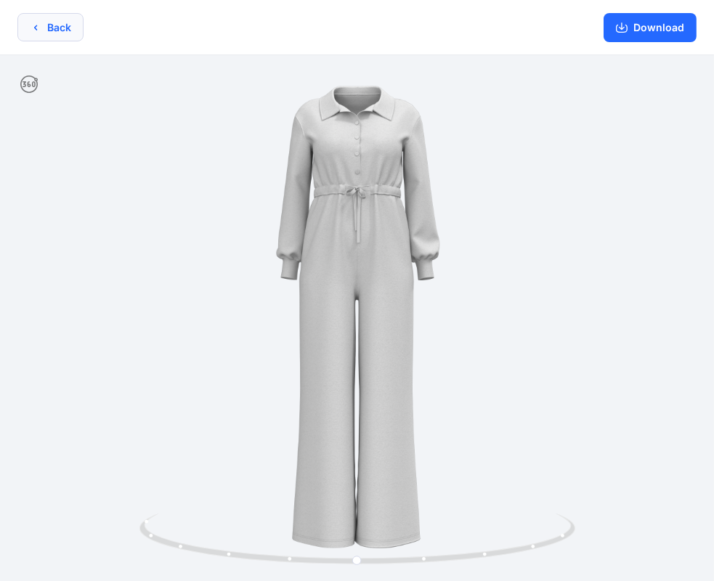
click at [62, 29] on button "Back" at bounding box center [50, 27] width 66 height 28
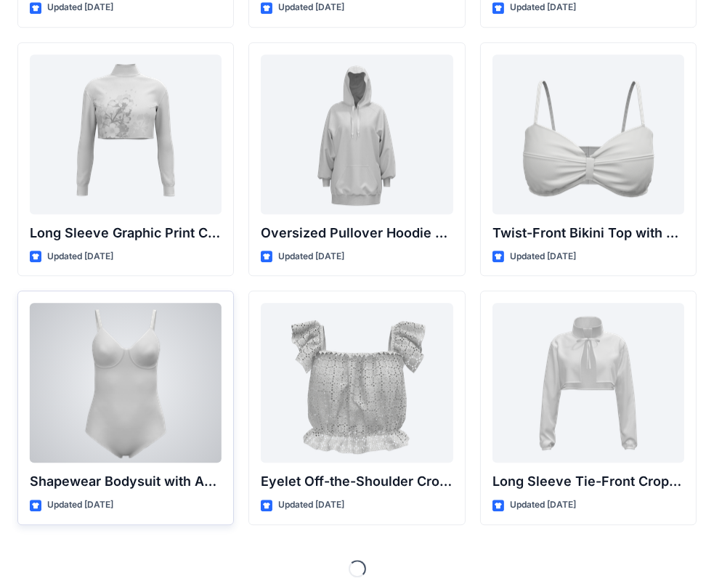
scroll to position [4519, 0]
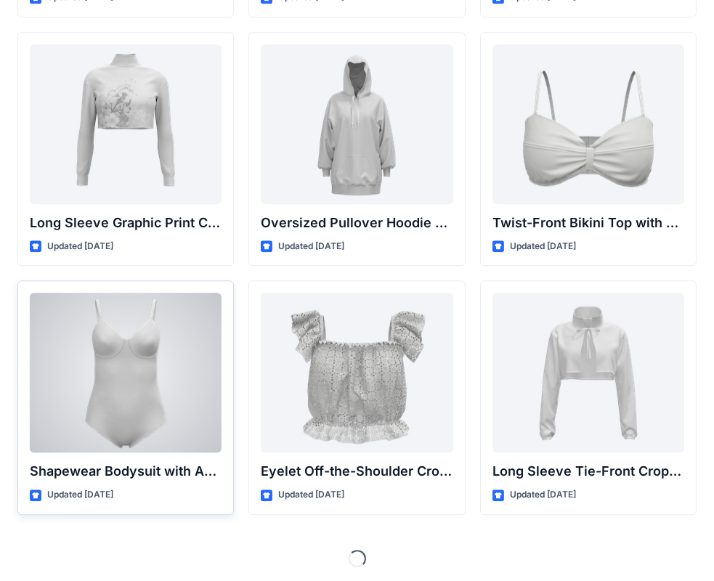
click at [124, 413] on div at bounding box center [126, 373] width 192 height 160
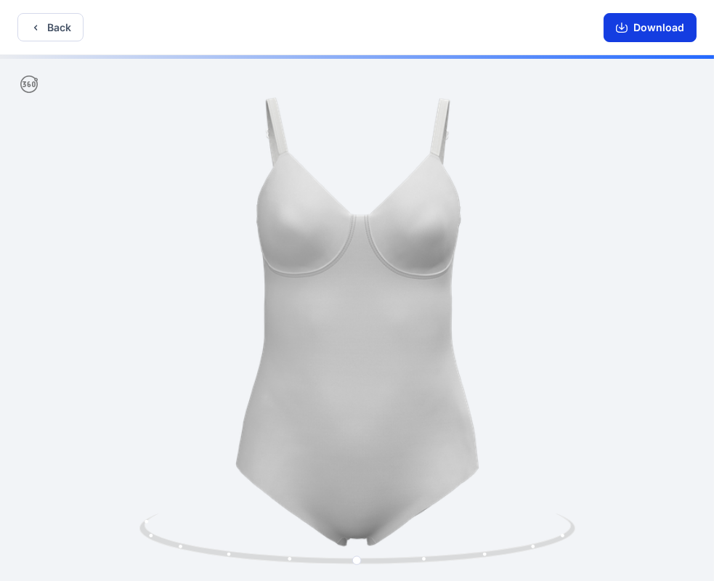
click at [648, 27] on button "Download" at bounding box center [650, 27] width 93 height 29
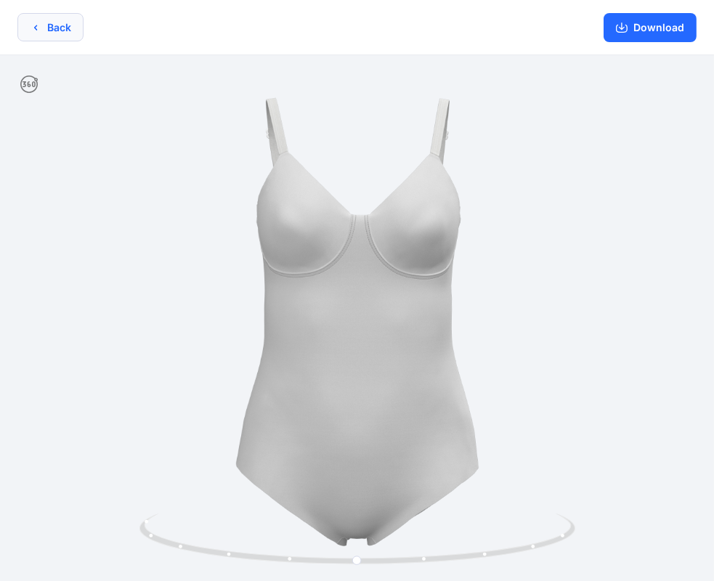
click at [50, 28] on button "Back" at bounding box center [50, 27] width 66 height 28
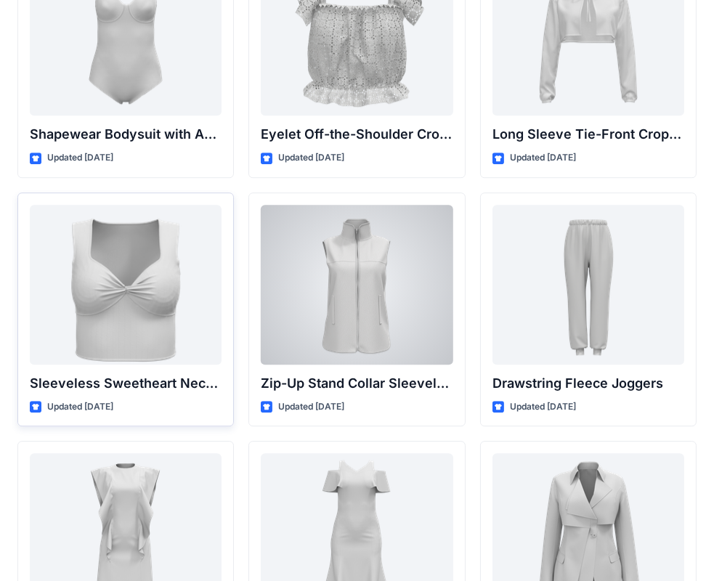
scroll to position [4858, 0]
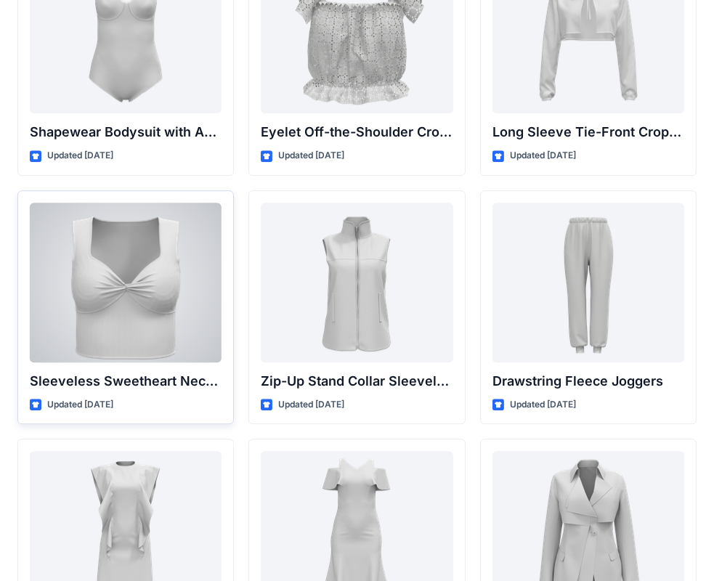
click at [120, 288] on div at bounding box center [126, 283] width 192 height 160
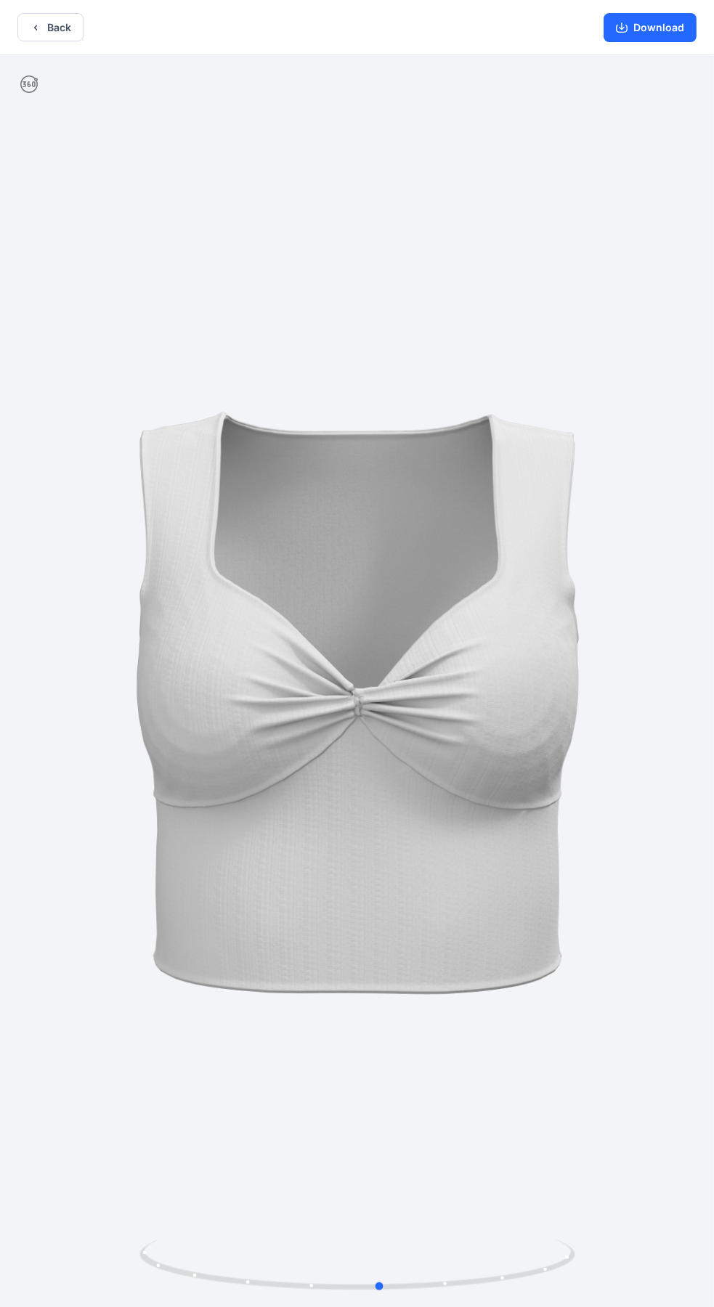
drag, startPoint x: 422, startPoint y: 434, endPoint x: 451, endPoint y: 343, distance: 96.0
click at [451, 343] on div at bounding box center [357, 682] width 714 height 1255
drag, startPoint x: 433, startPoint y: 447, endPoint x: 390, endPoint y: 431, distance: 46.0
click at [659, 25] on button "Download" at bounding box center [650, 27] width 93 height 29
click at [49, 28] on button "Back" at bounding box center [50, 27] width 66 height 28
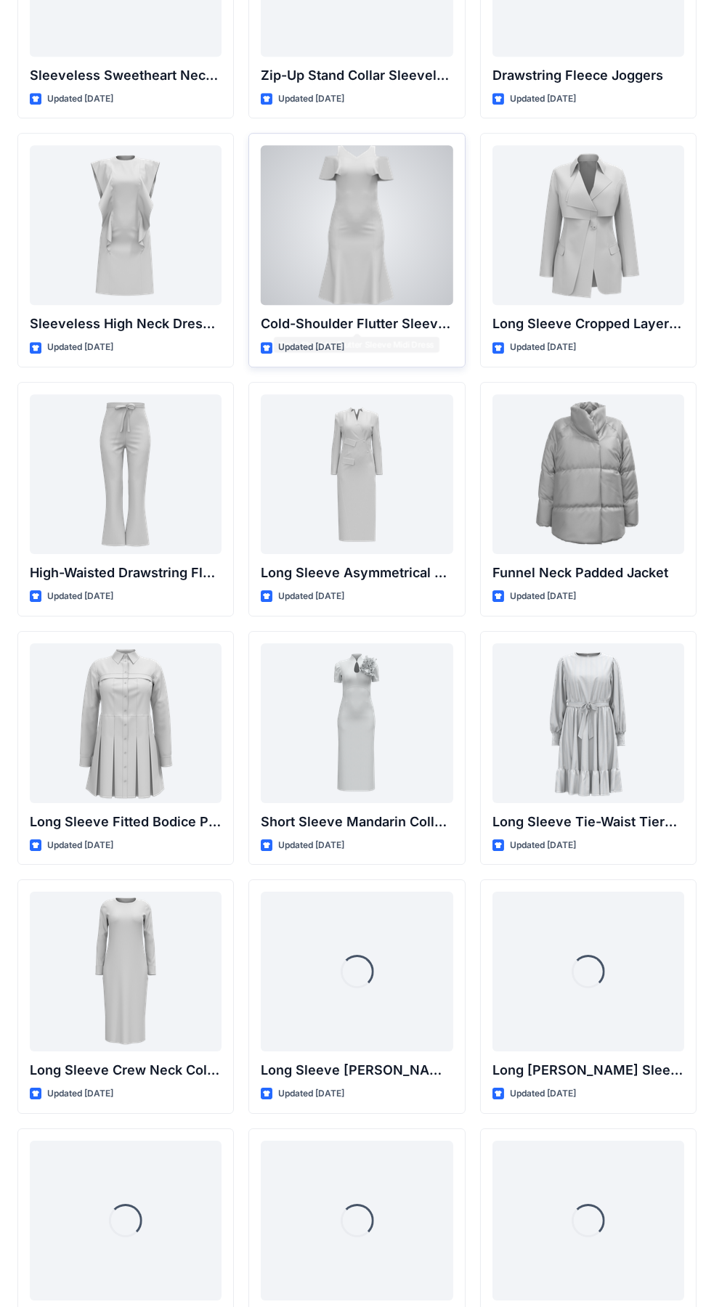
scroll to position [5175, 0]
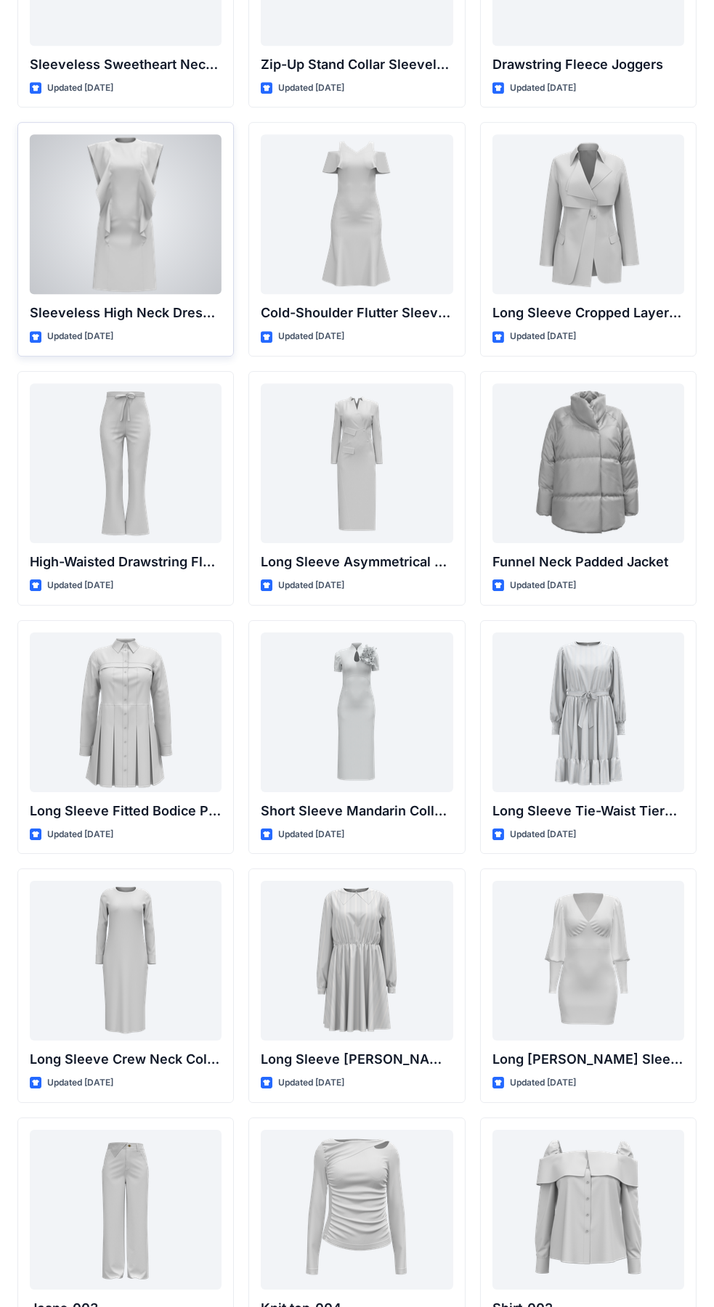
click at [129, 216] on div at bounding box center [126, 214] width 192 height 160
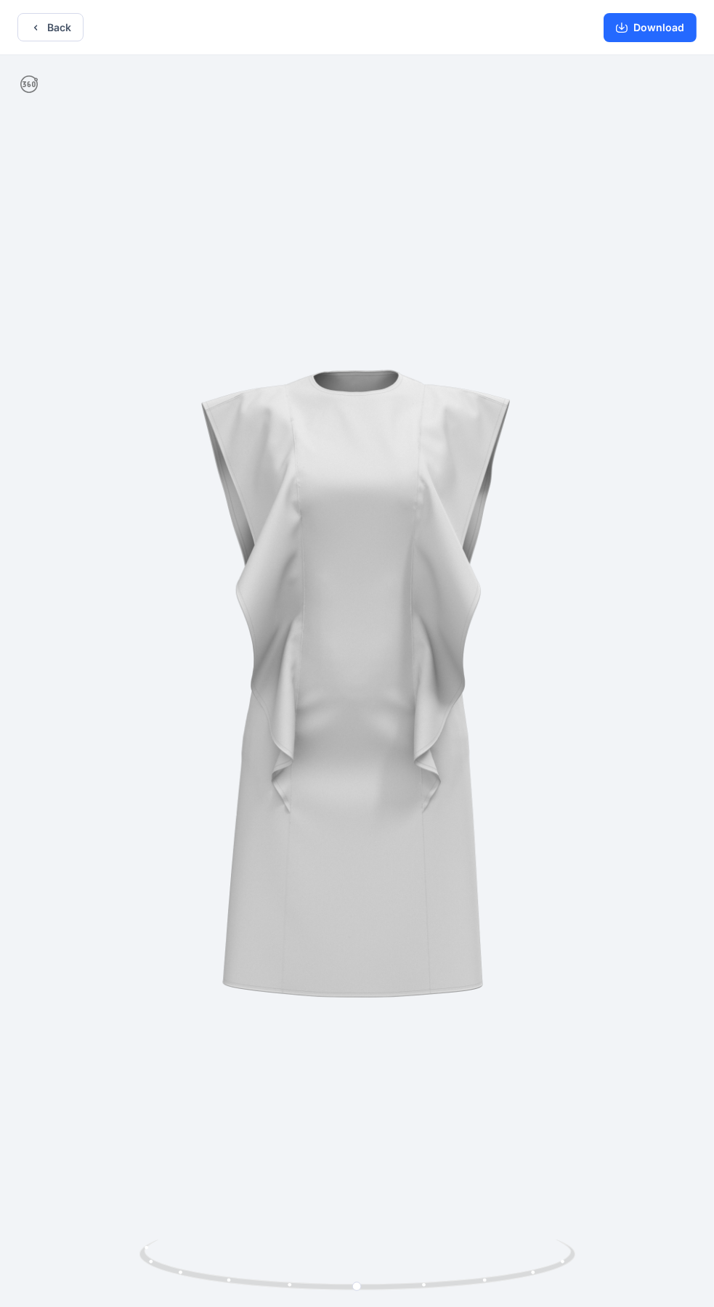
click at [33, 85] on icon at bounding box center [28, 84] width 17 height 17
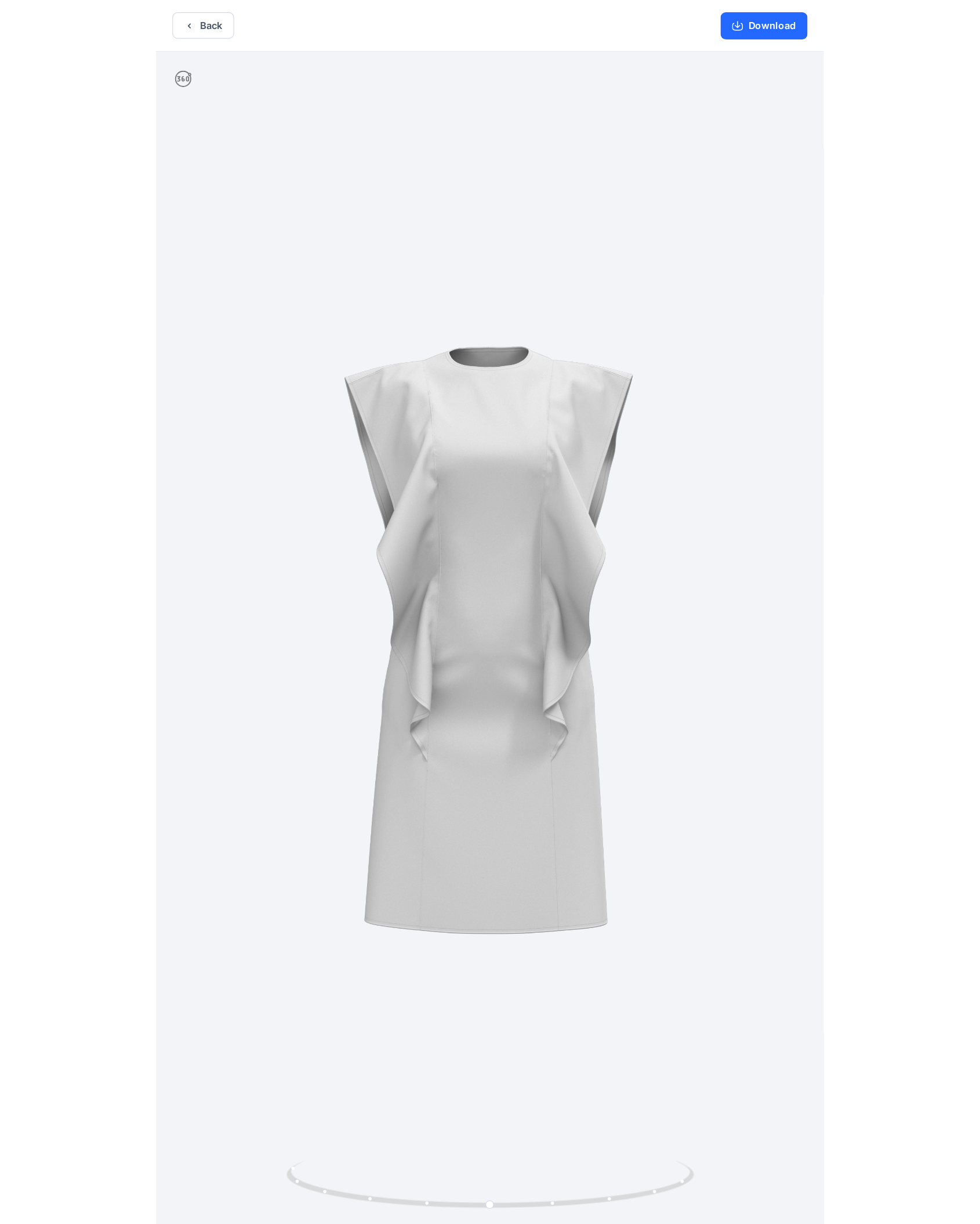
scroll to position [2, 0]
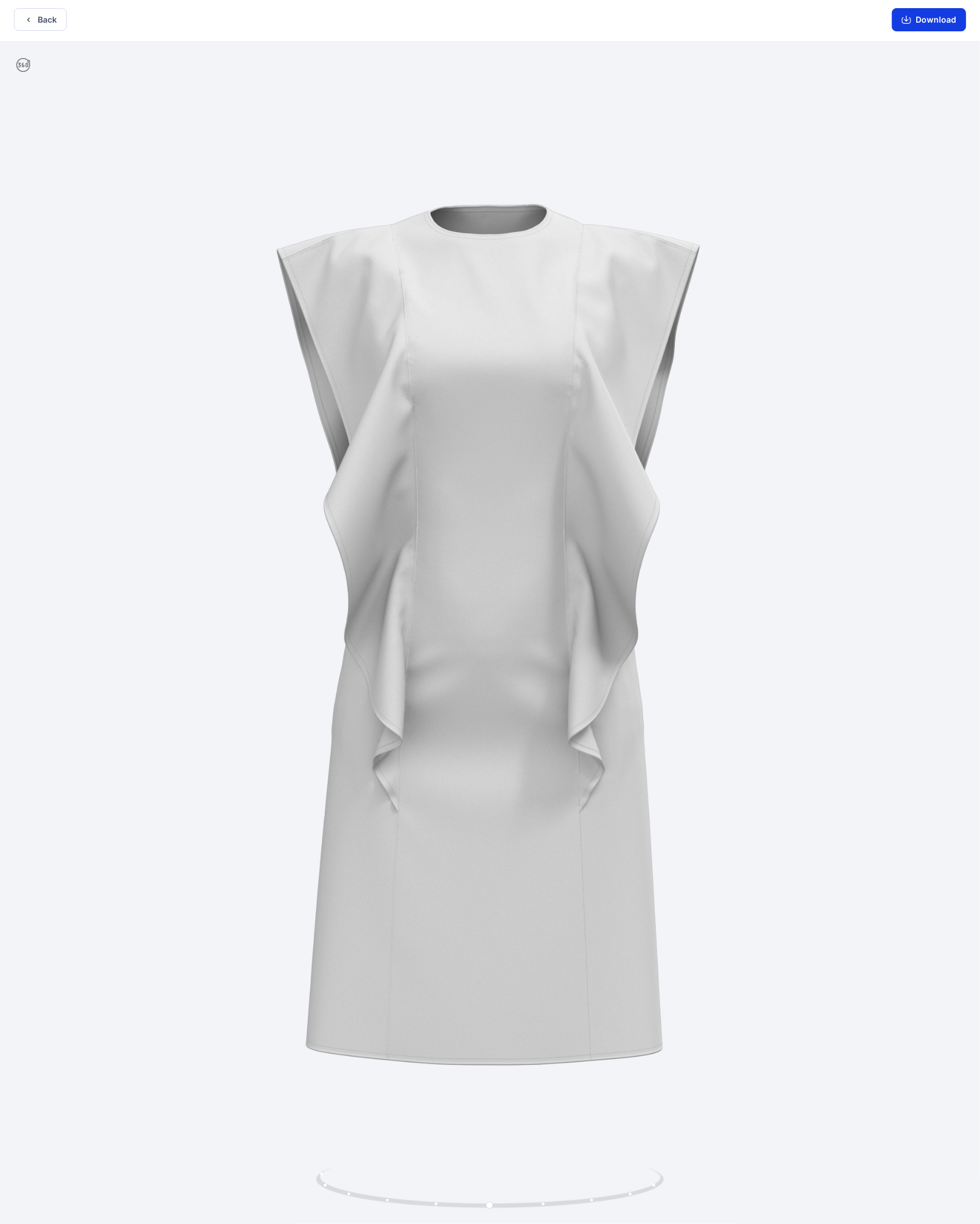
click at [580, 18] on button "Download" at bounding box center [929, 19] width 74 height 23
click at [42, 17] on button "Back" at bounding box center [40, 19] width 53 height 22
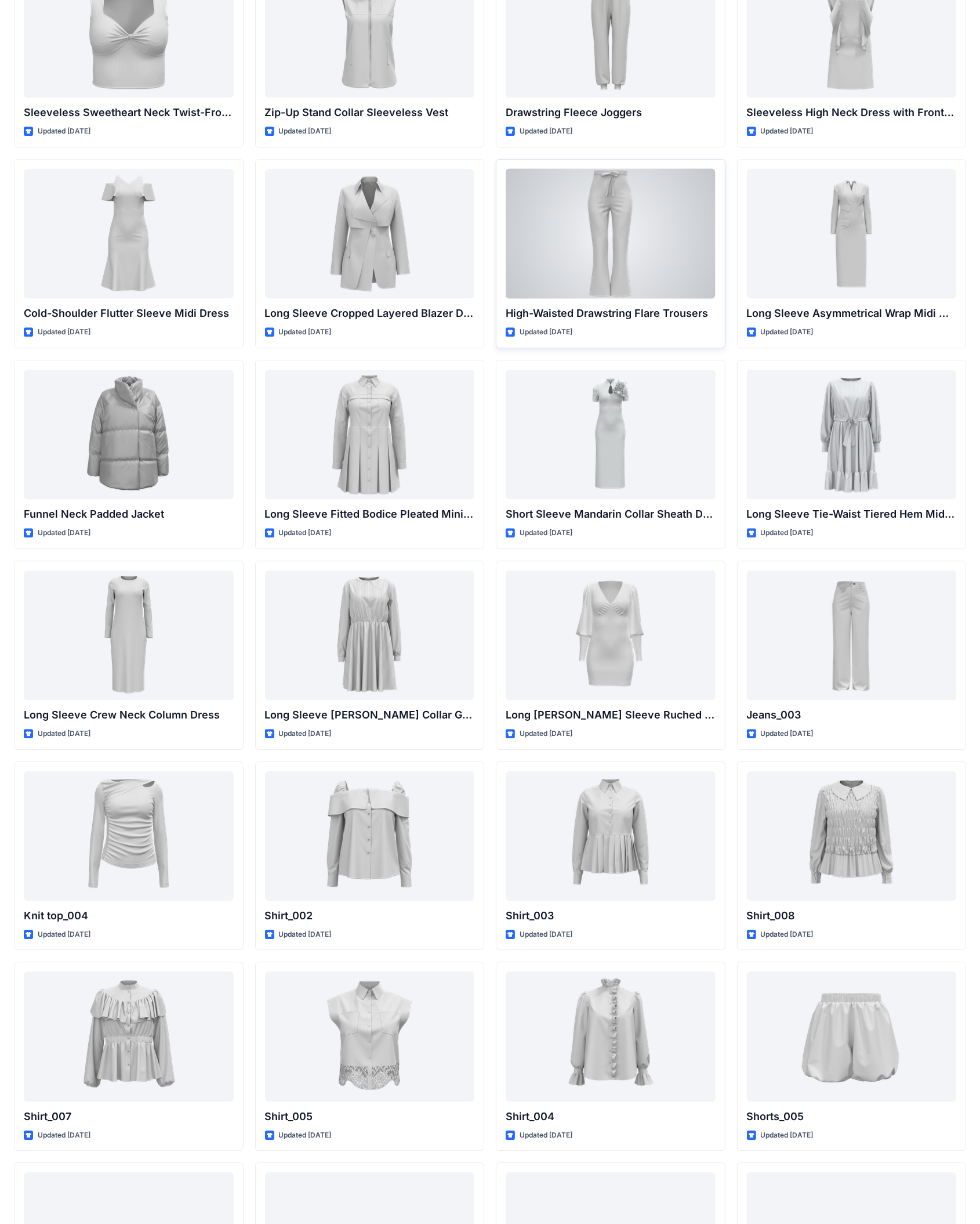
scroll to position [3170, 0]
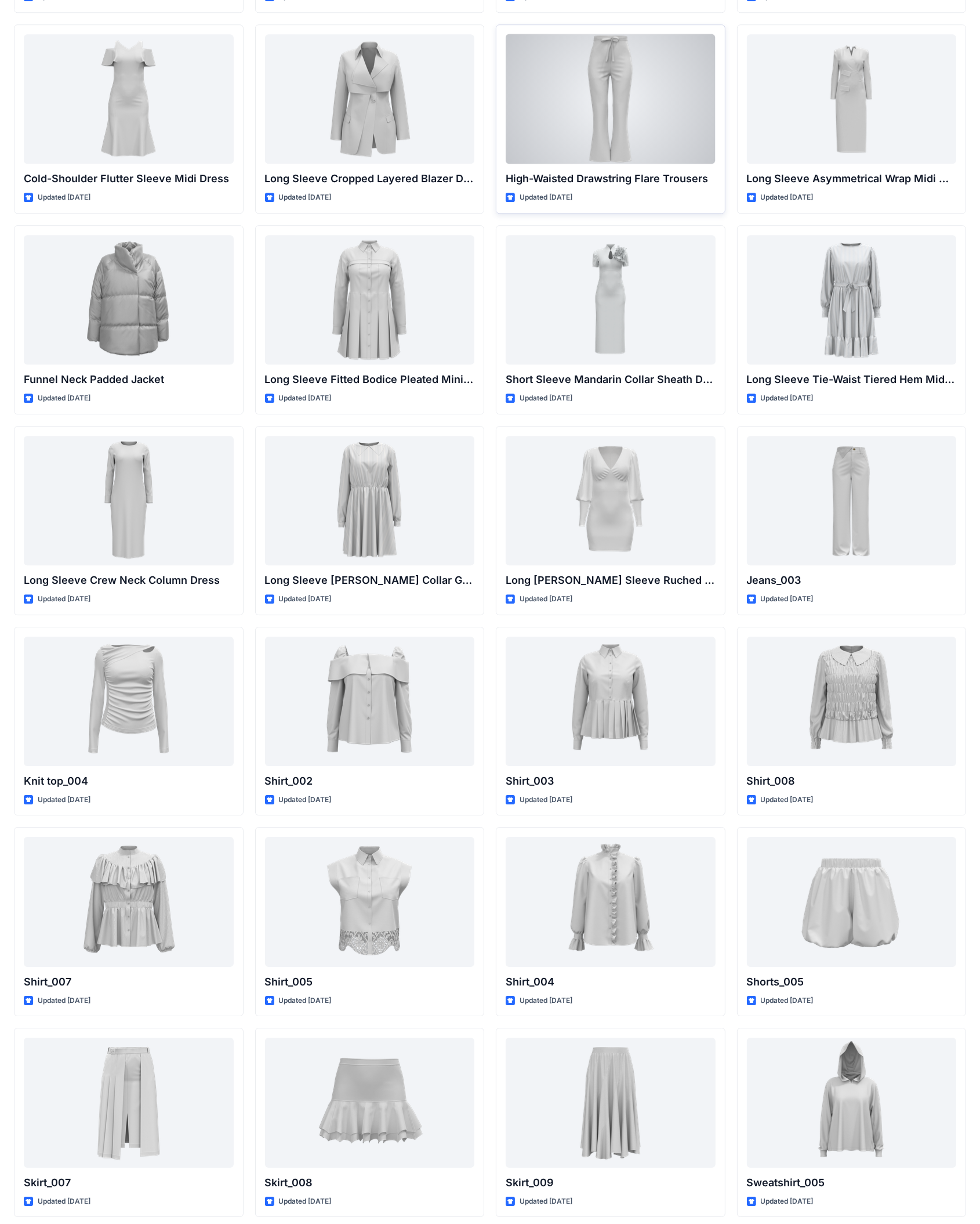
click at [580, 185] on div "High-Waisted Drawstring Flare Trousers Updated [DATE]" at bounding box center [611, 119] width 230 height 189
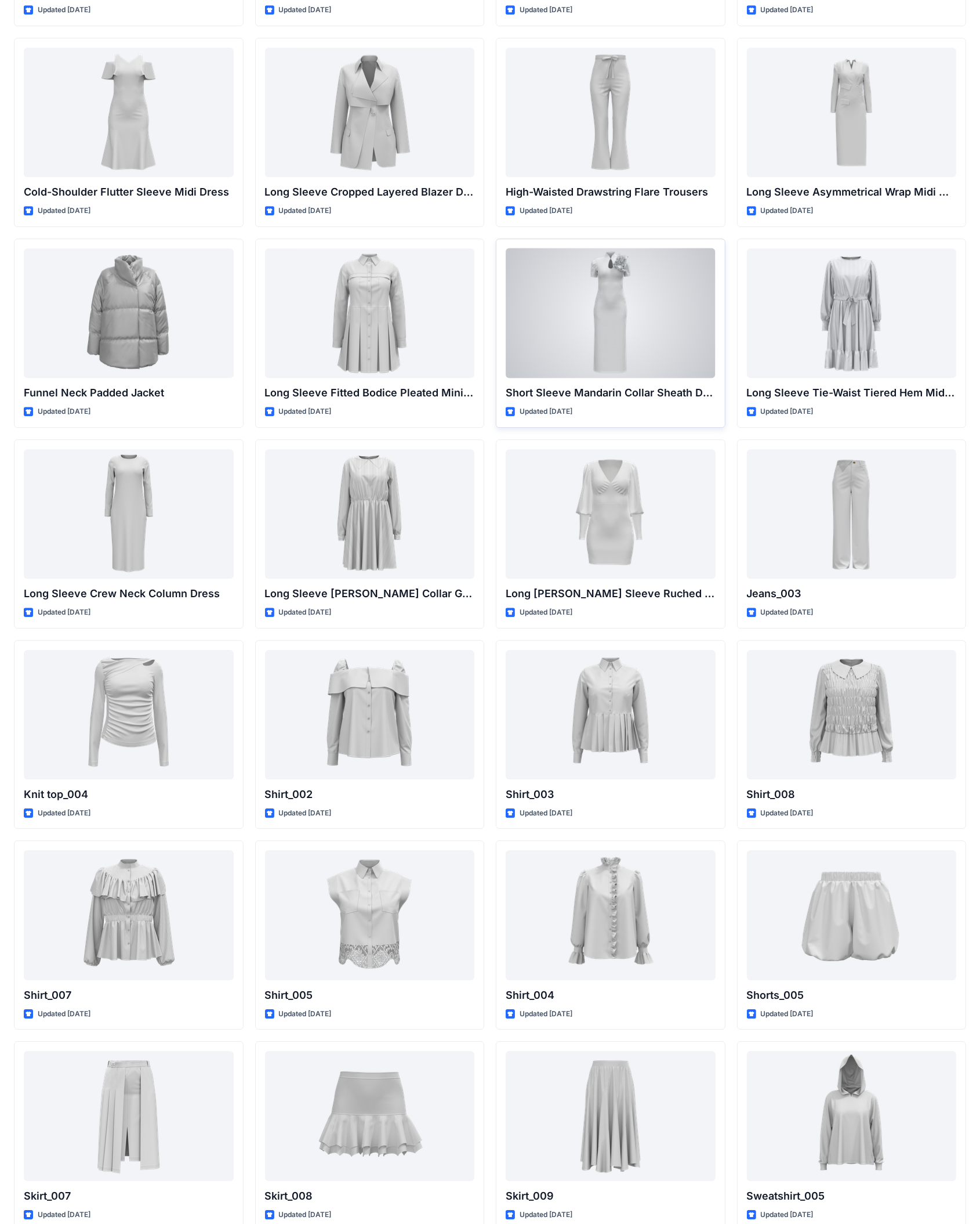
scroll to position [3229, 0]
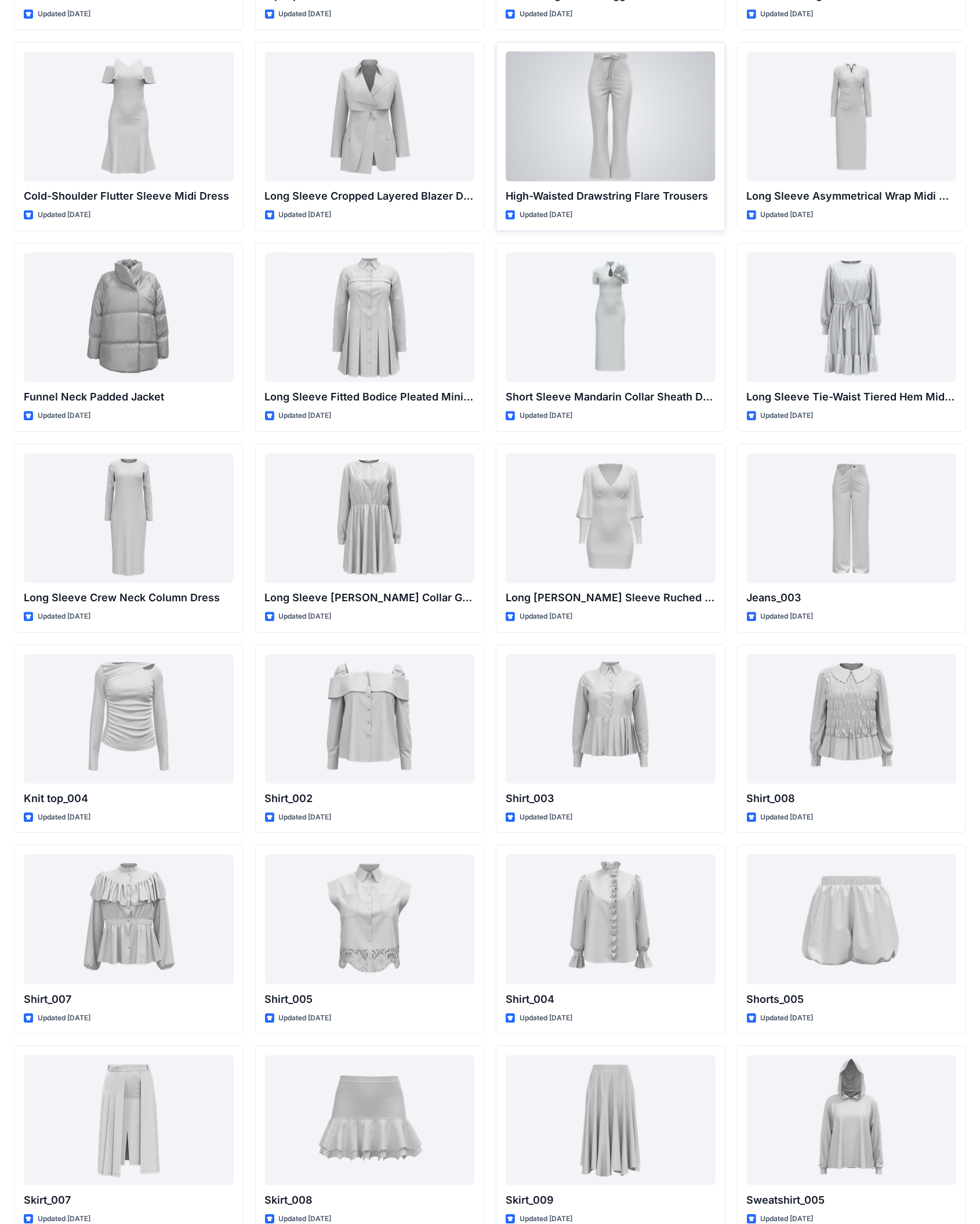
click at [580, 99] on div at bounding box center [610, 117] width 210 height 129
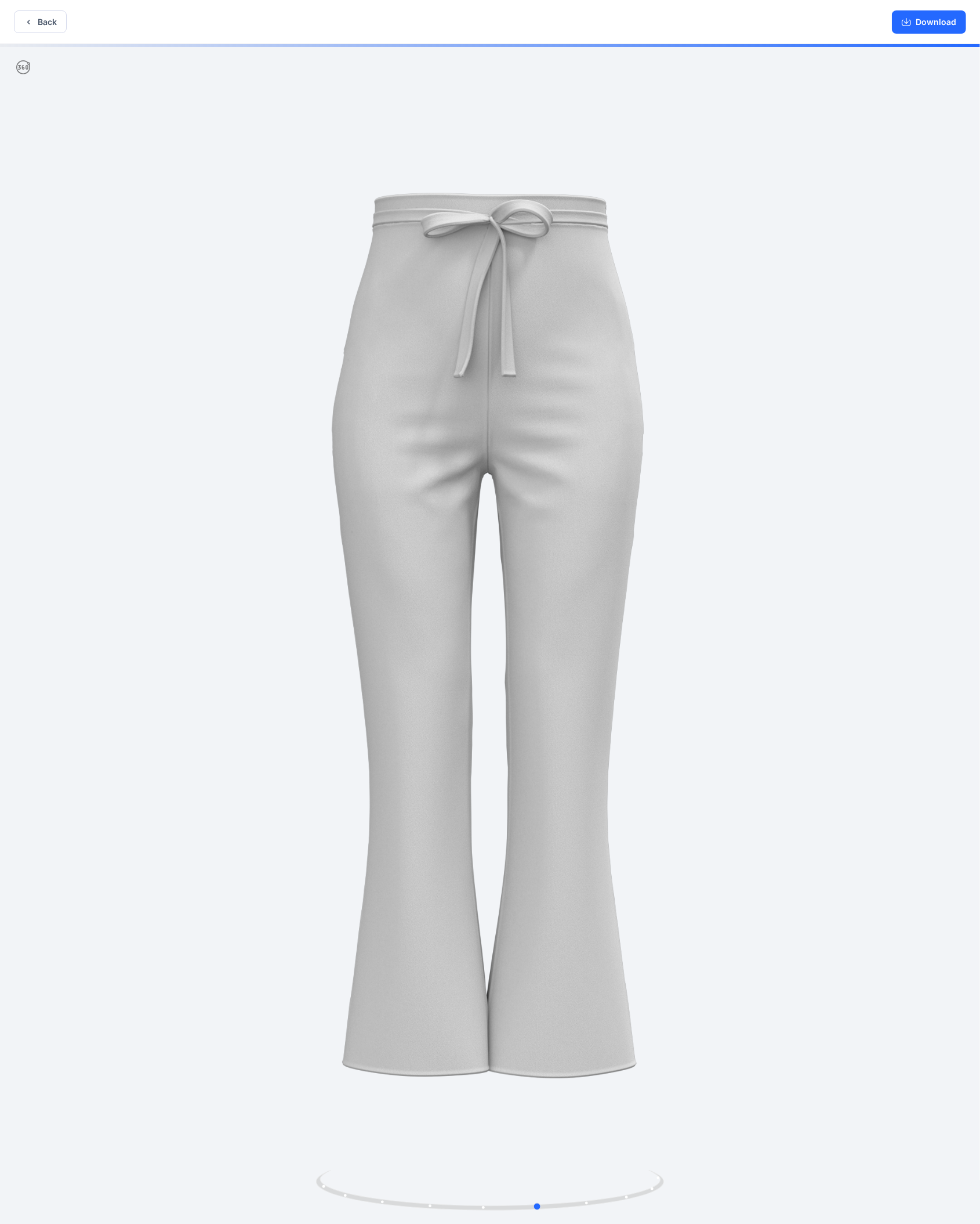
drag, startPoint x: 526, startPoint y: 358, endPoint x: 576, endPoint y: 363, distance: 50.2
click at [576, 363] on div at bounding box center [490, 635] width 980 height 1182
click at [580, 22] on button "Download" at bounding box center [929, 22] width 74 height 23
click at [24, 72] on icon at bounding box center [22, 67] width 14 height 14
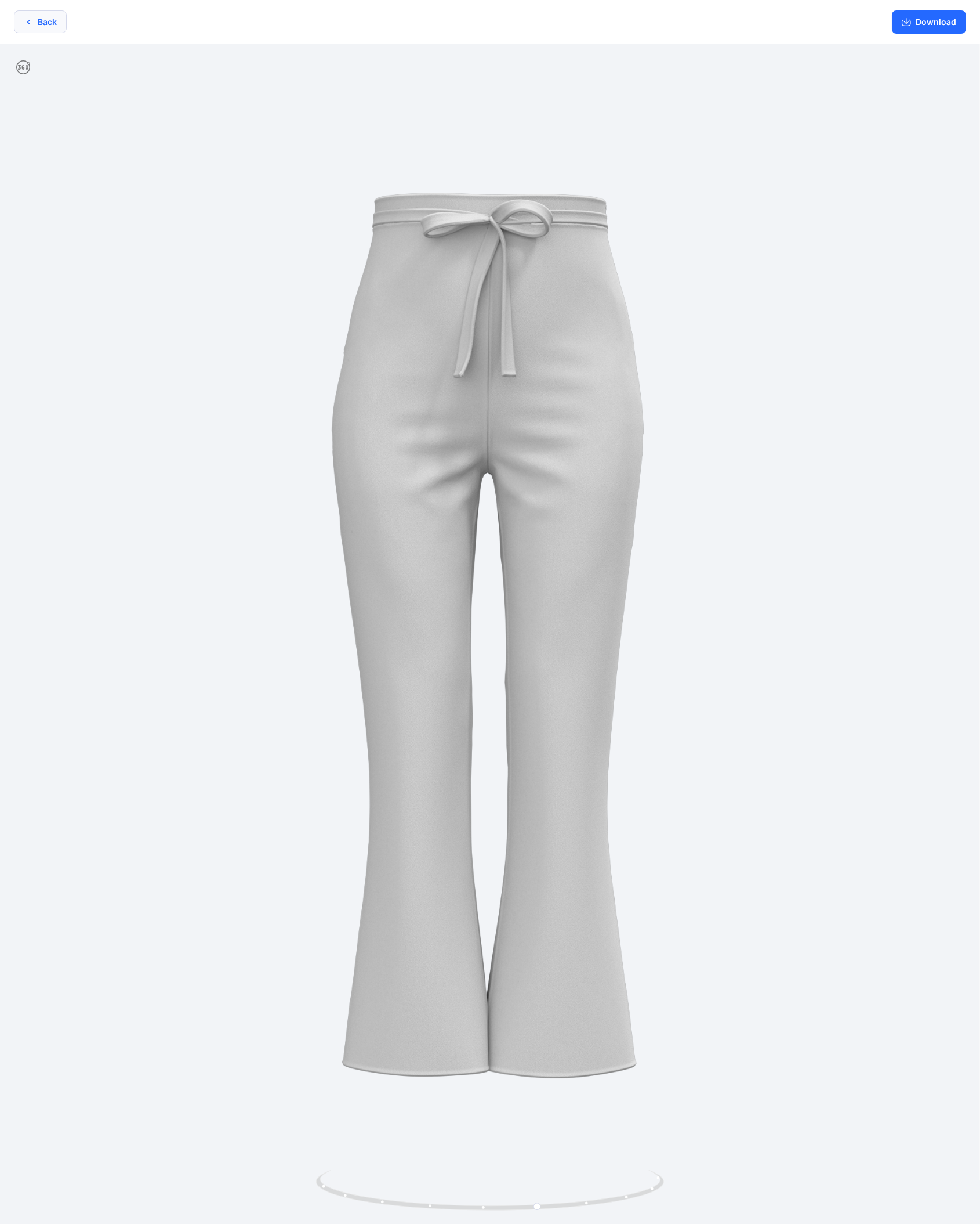
click at [43, 18] on button "Back" at bounding box center [40, 22] width 53 height 22
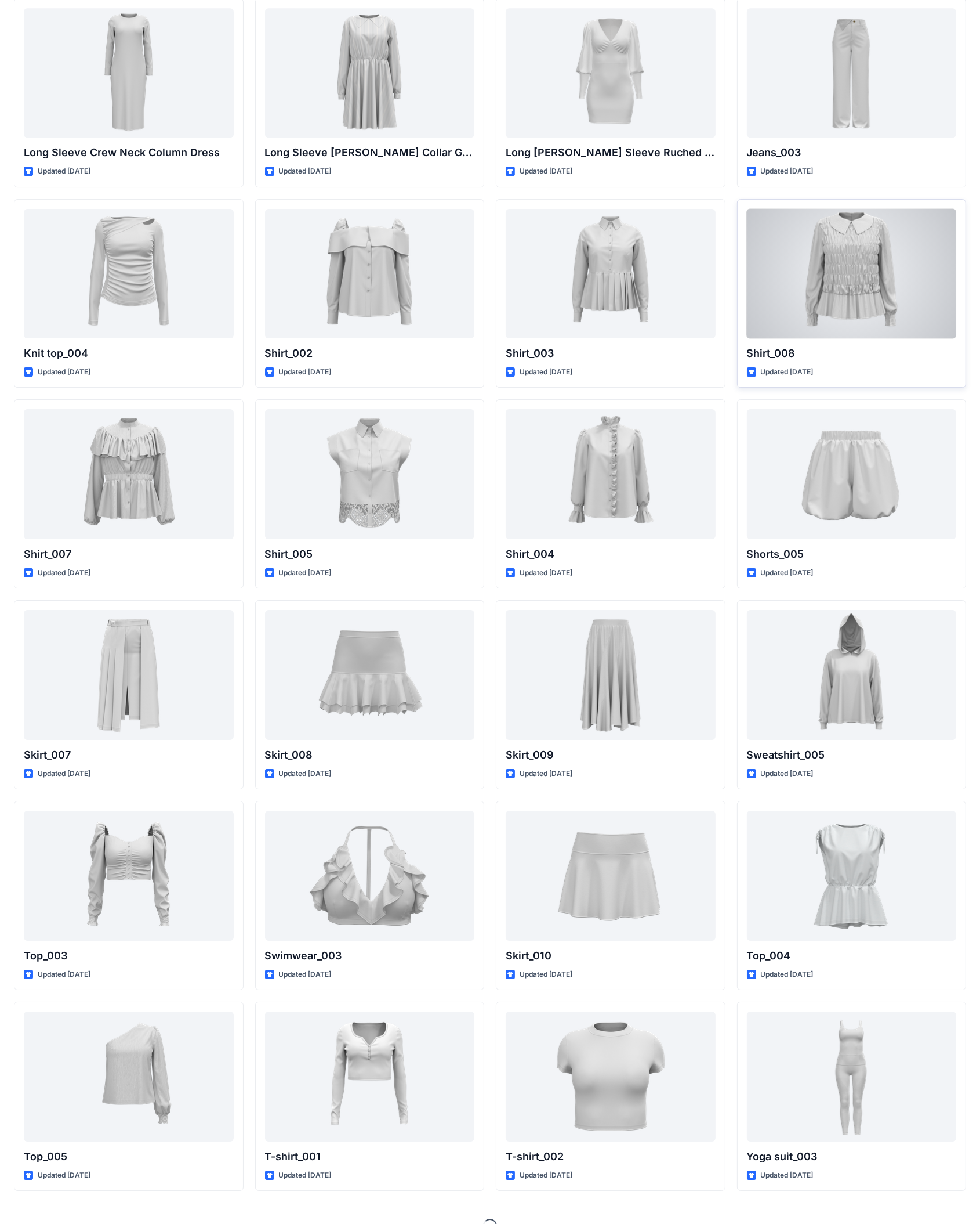
scroll to position [3695, 0]
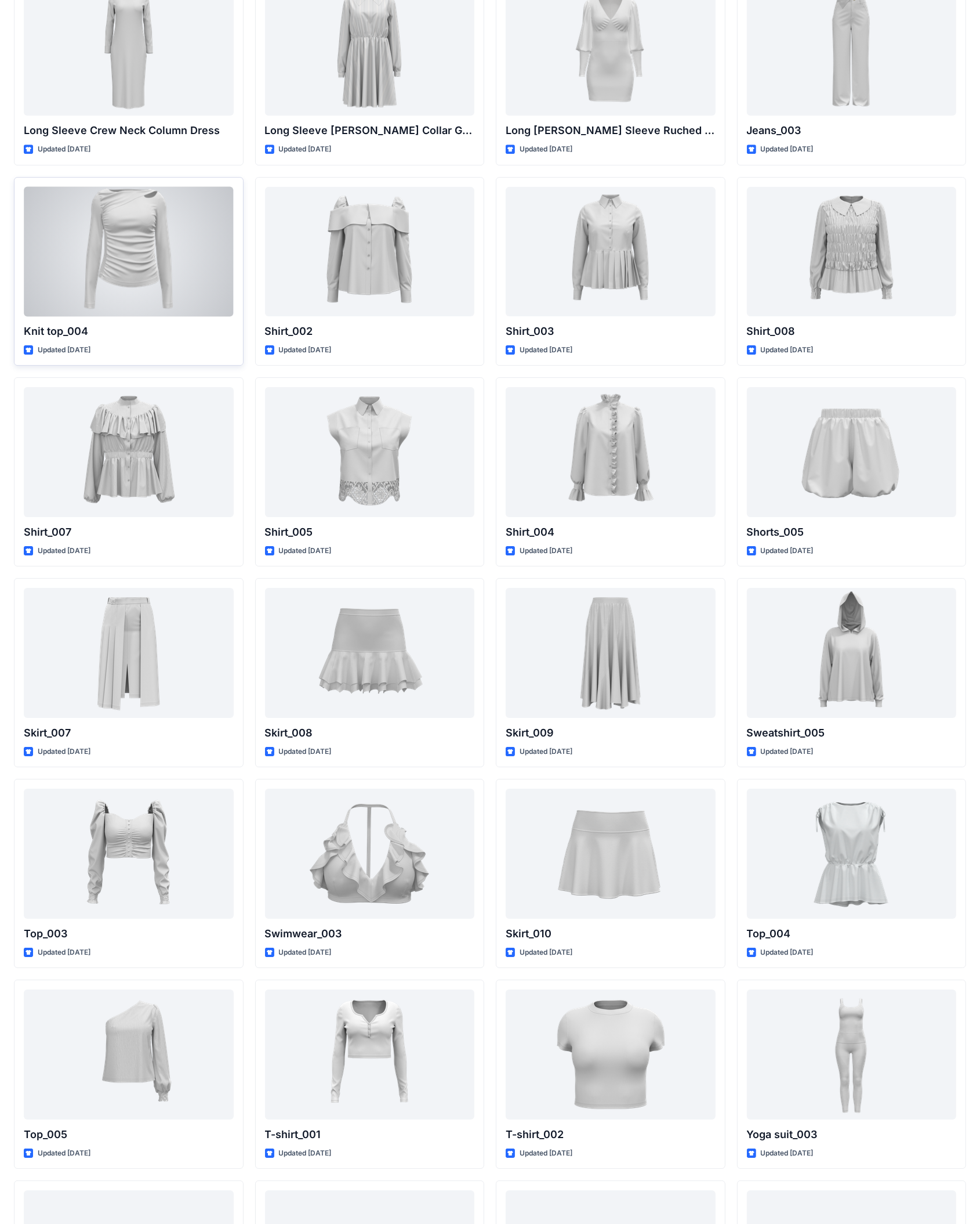
click at [133, 276] on div at bounding box center [129, 252] width 210 height 129
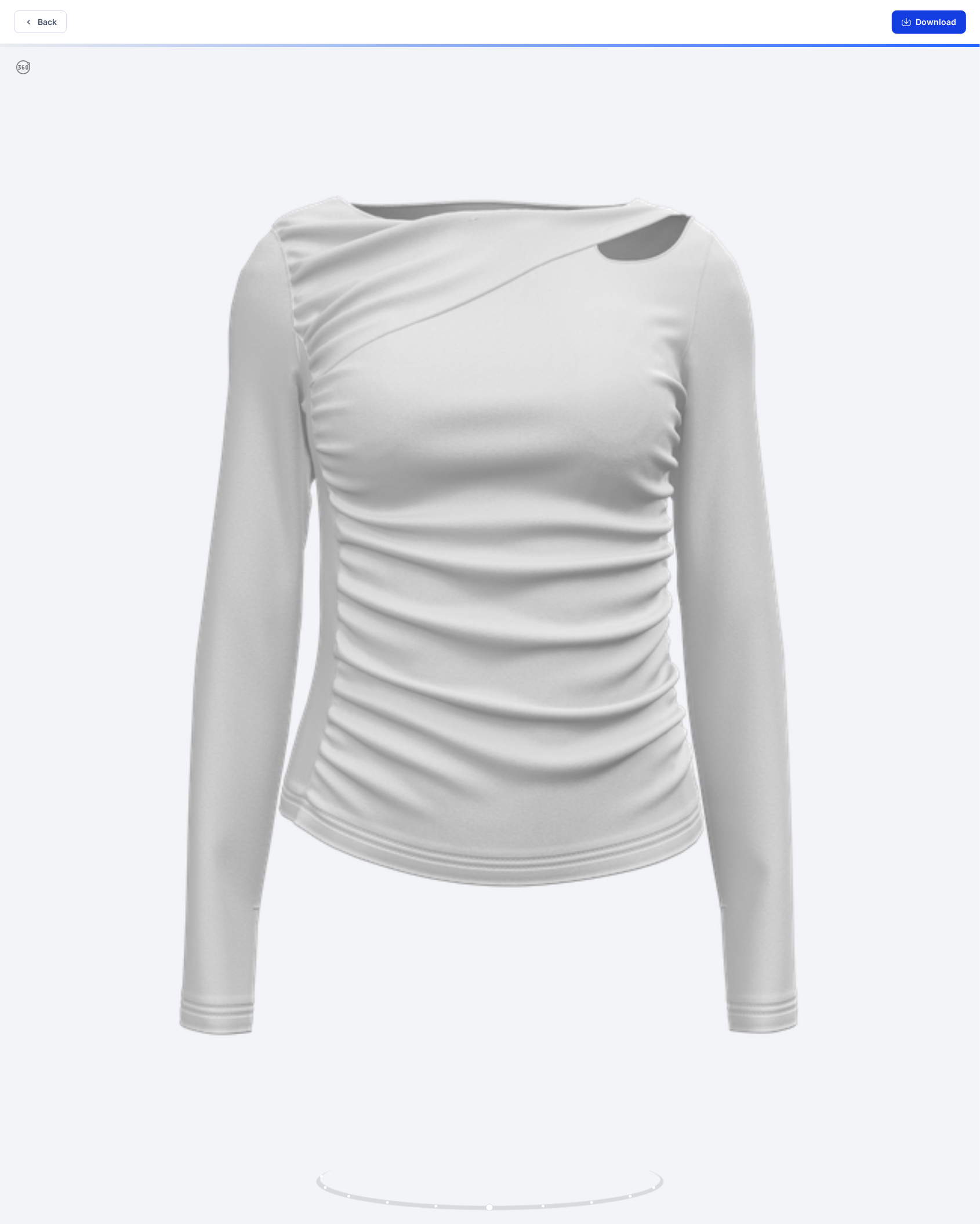
click at [580, 18] on button "Download" at bounding box center [929, 22] width 74 height 23
click at [30, 18] on icon "button" at bounding box center [29, 22] width 10 height 10
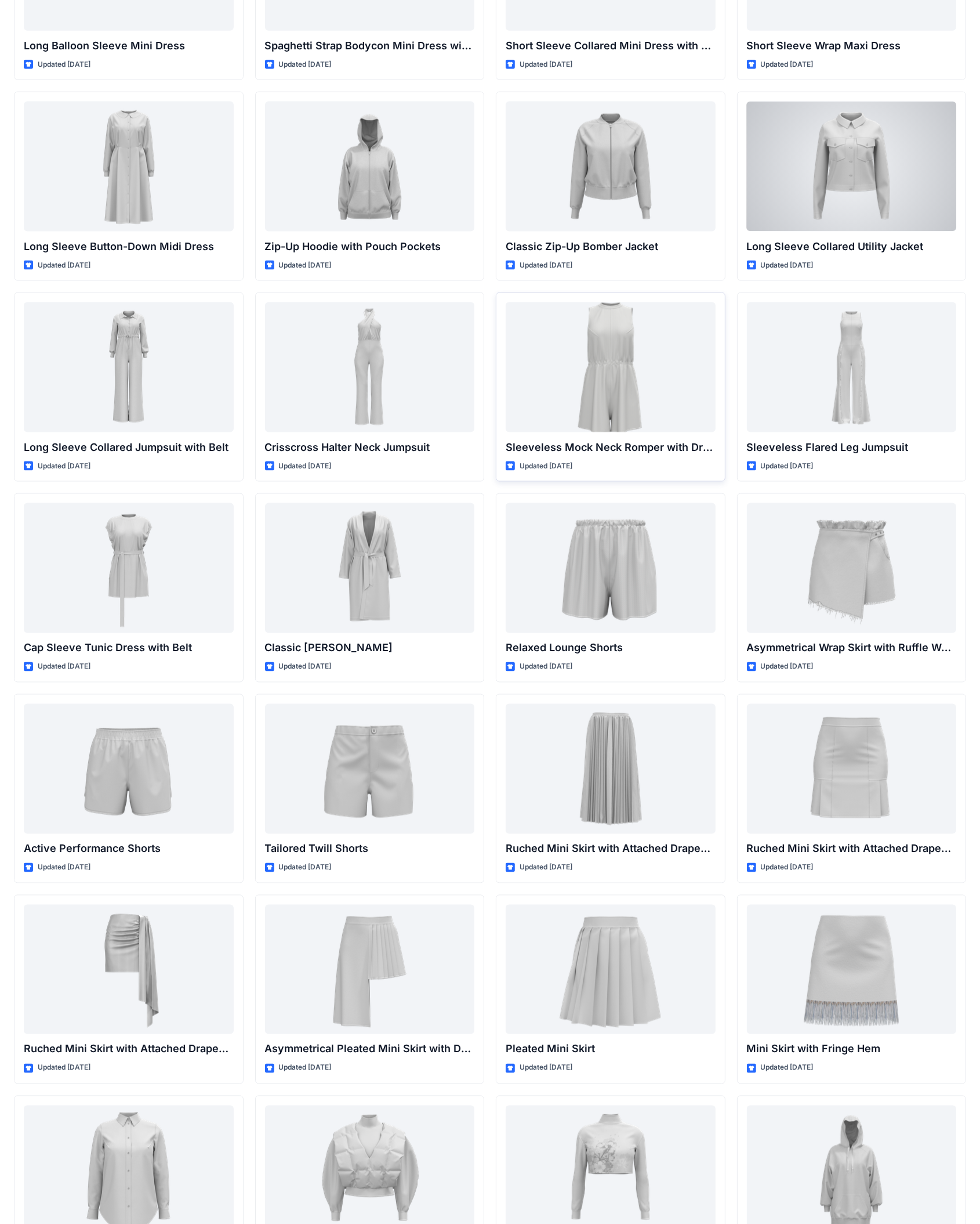
scroll to position [1606, 0]
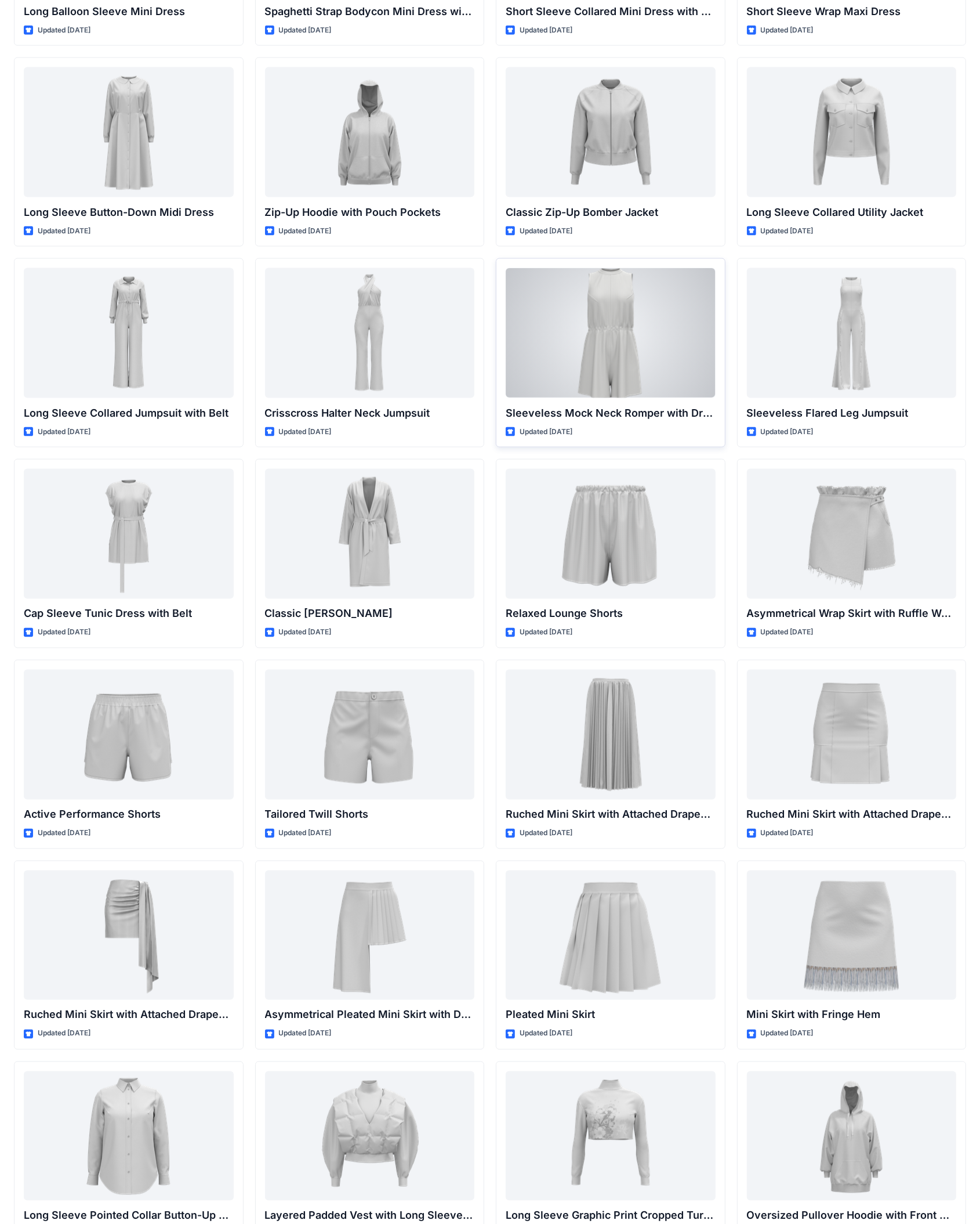
click at [580, 348] on div at bounding box center [610, 333] width 210 height 129
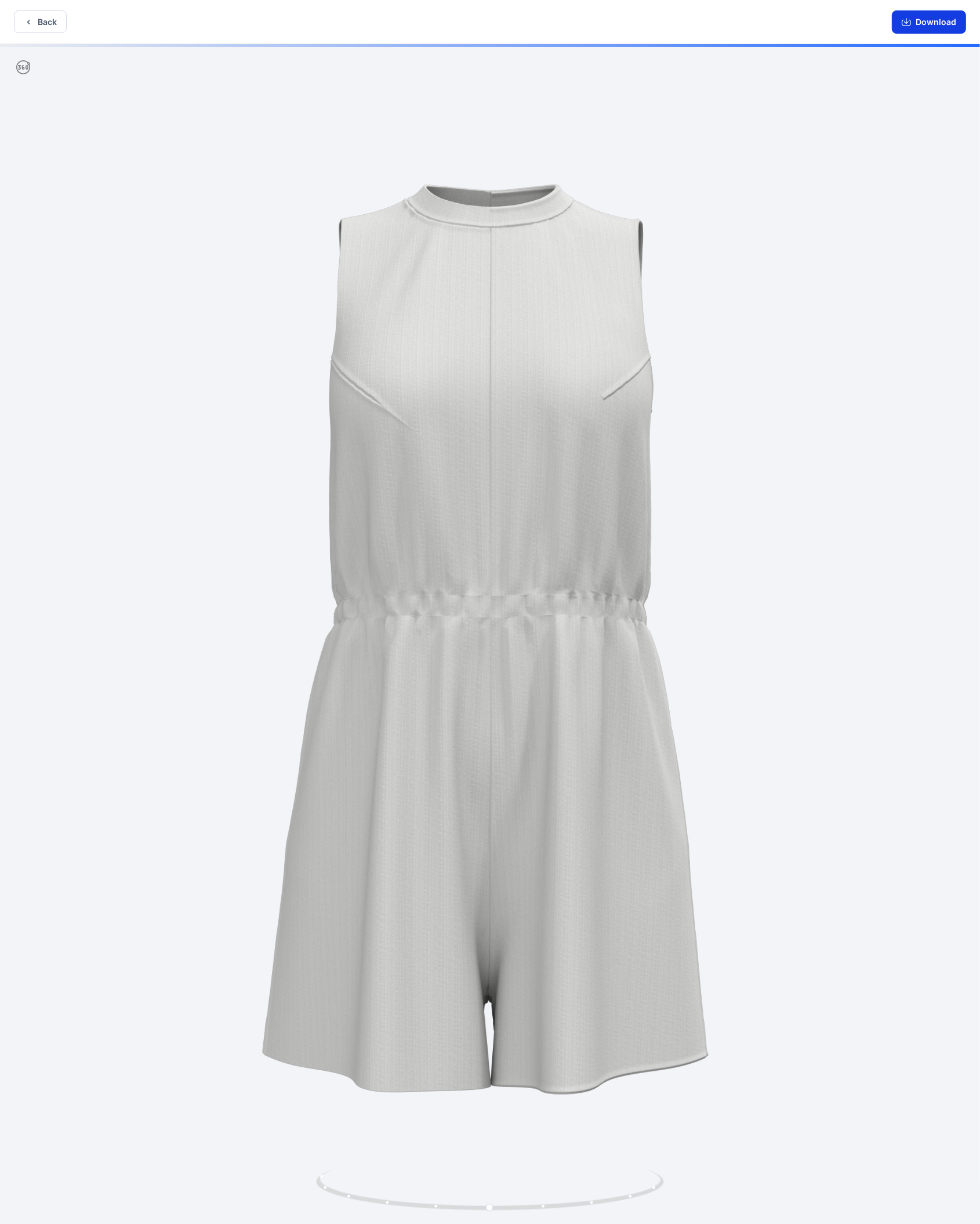
click at [580, 22] on button "Download" at bounding box center [929, 22] width 74 height 23
click at [34, 22] on button "Back" at bounding box center [40, 22] width 53 height 22
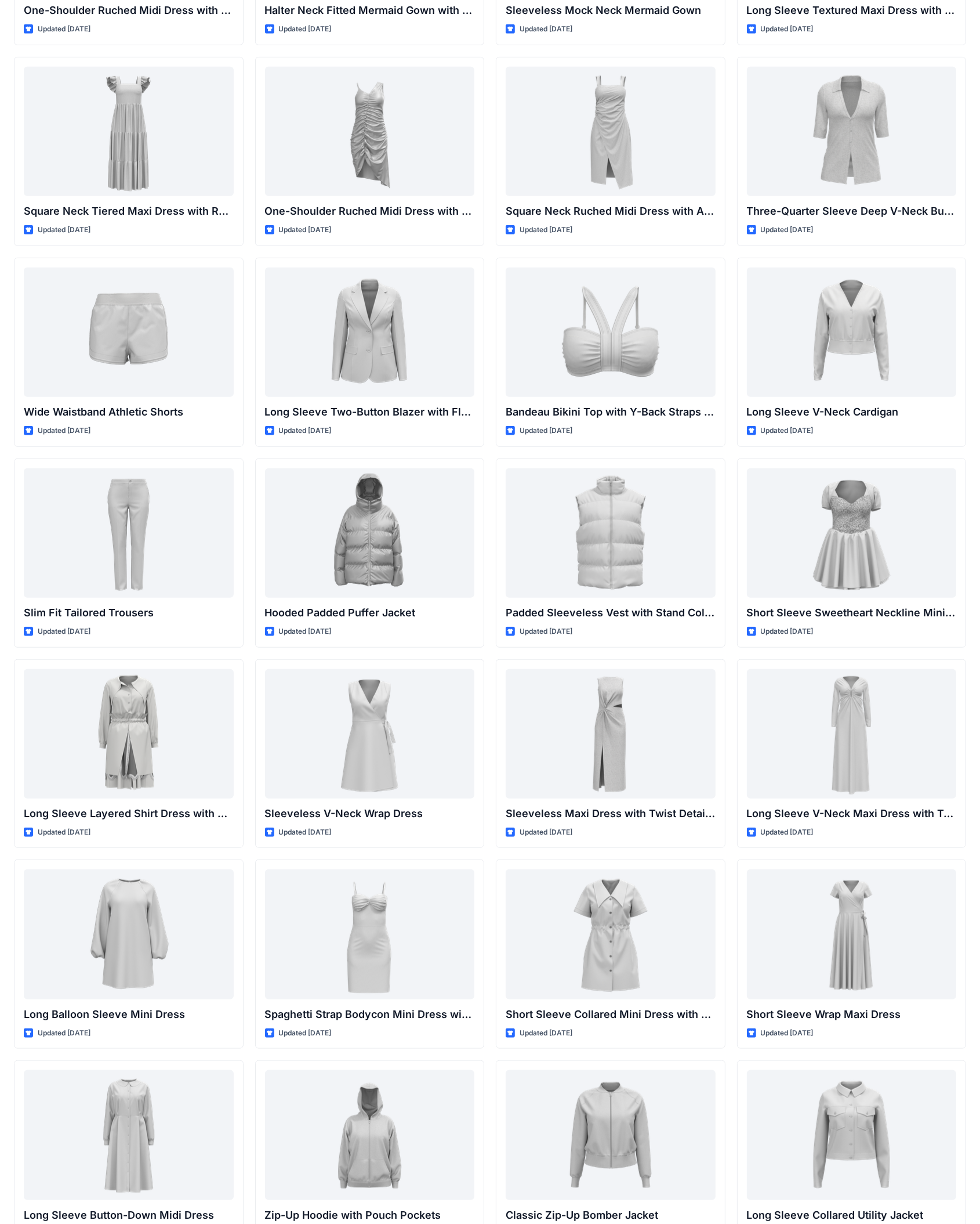
scroll to position [600, 0]
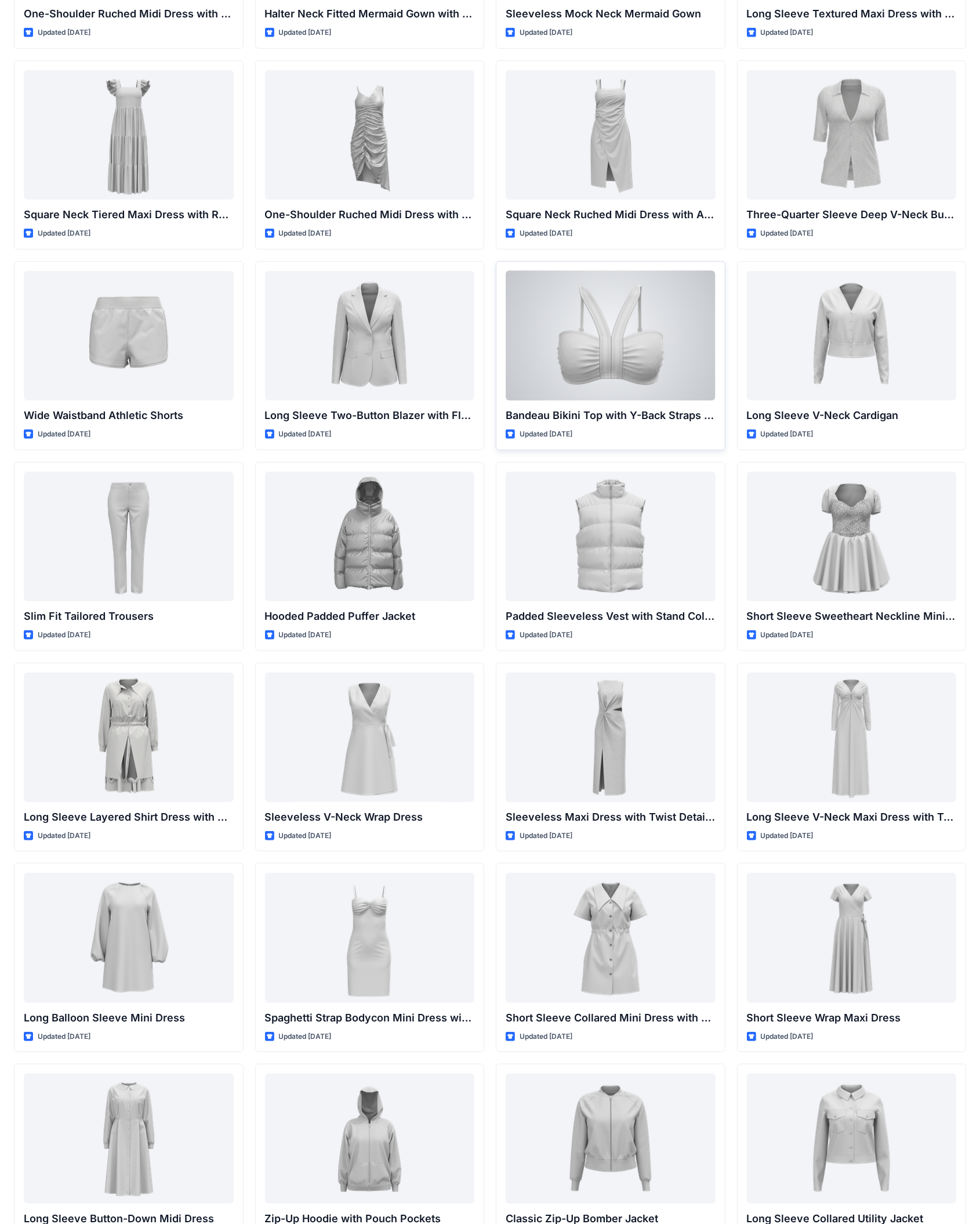
click at [580, 355] on div at bounding box center [610, 336] width 210 height 129
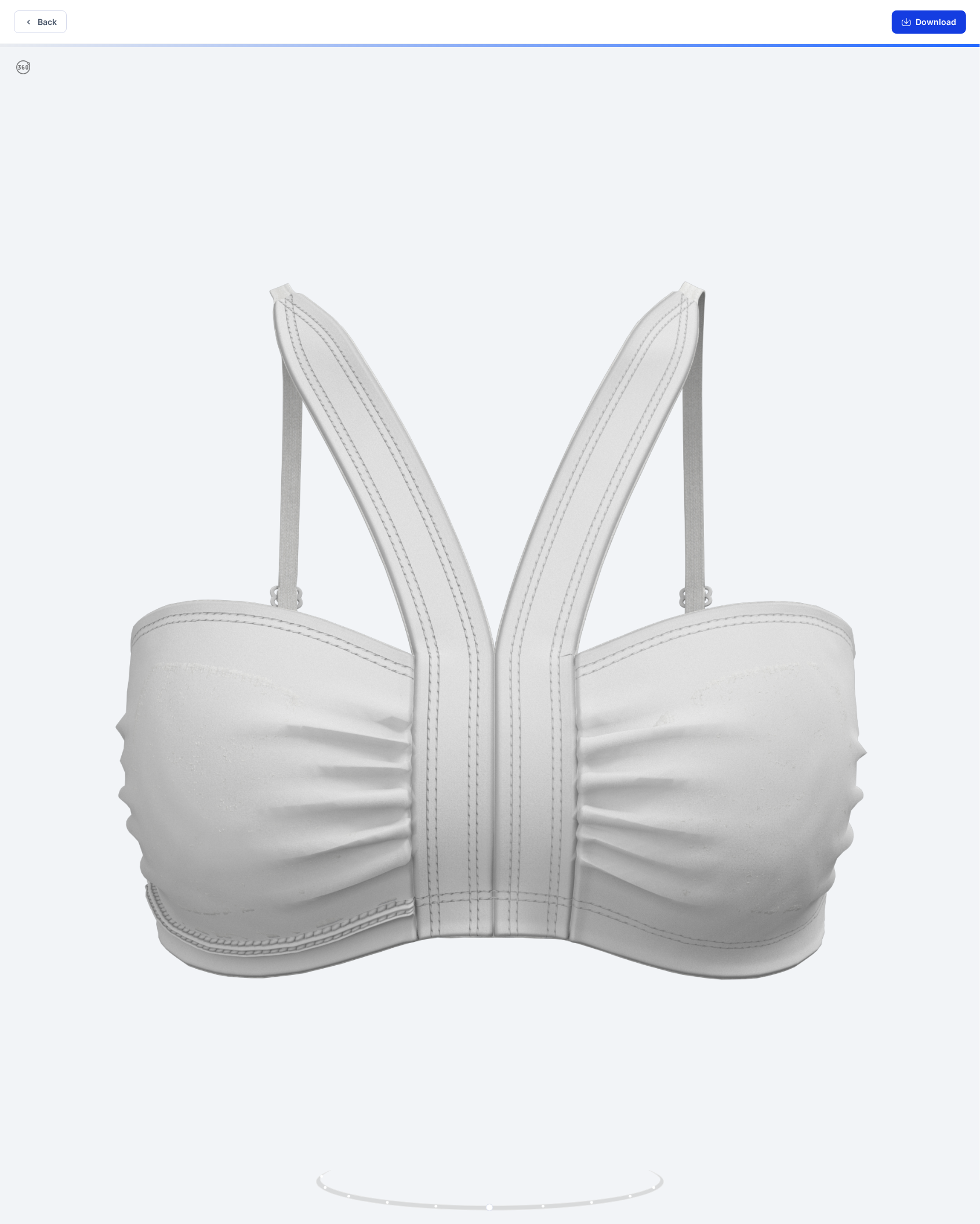
click at [580, 26] on button "Download" at bounding box center [929, 22] width 74 height 23
click at [41, 22] on button "Back" at bounding box center [40, 22] width 53 height 22
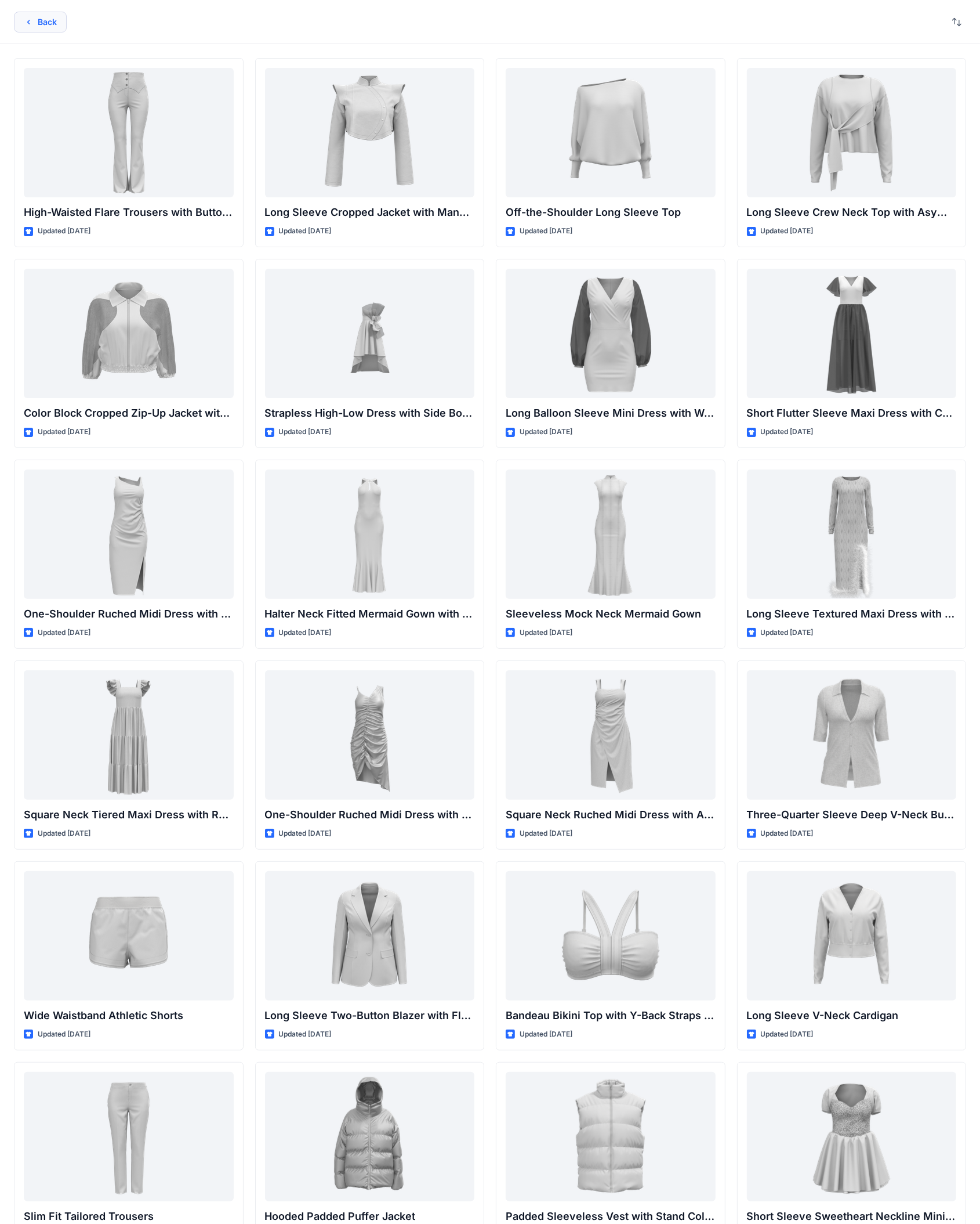
click at [54, 22] on button "Back" at bounding box center [40, 22] width 53 height 21
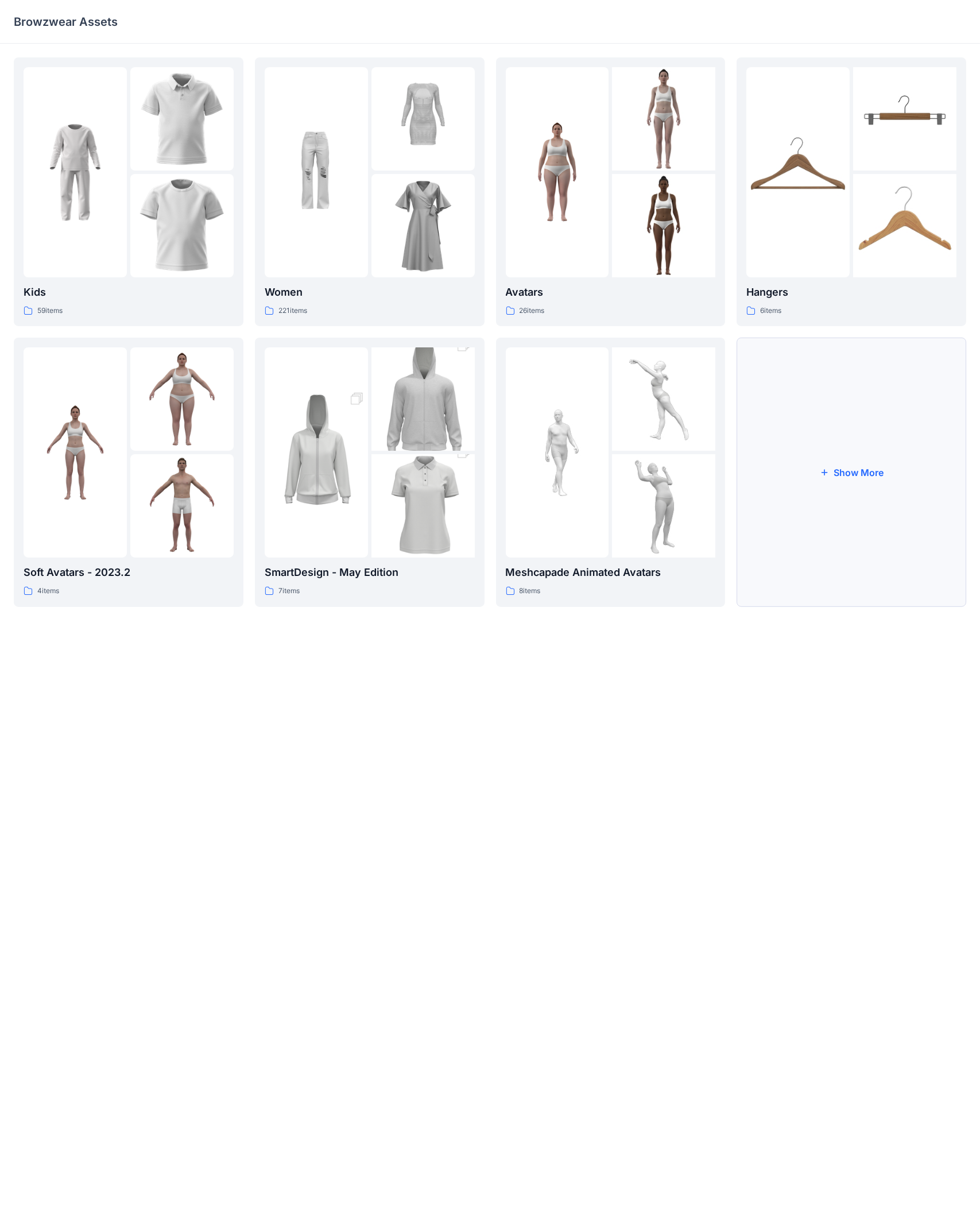
click at [574, 458] on button "Show More" at bounding box center [851, 472] width 230 height 269
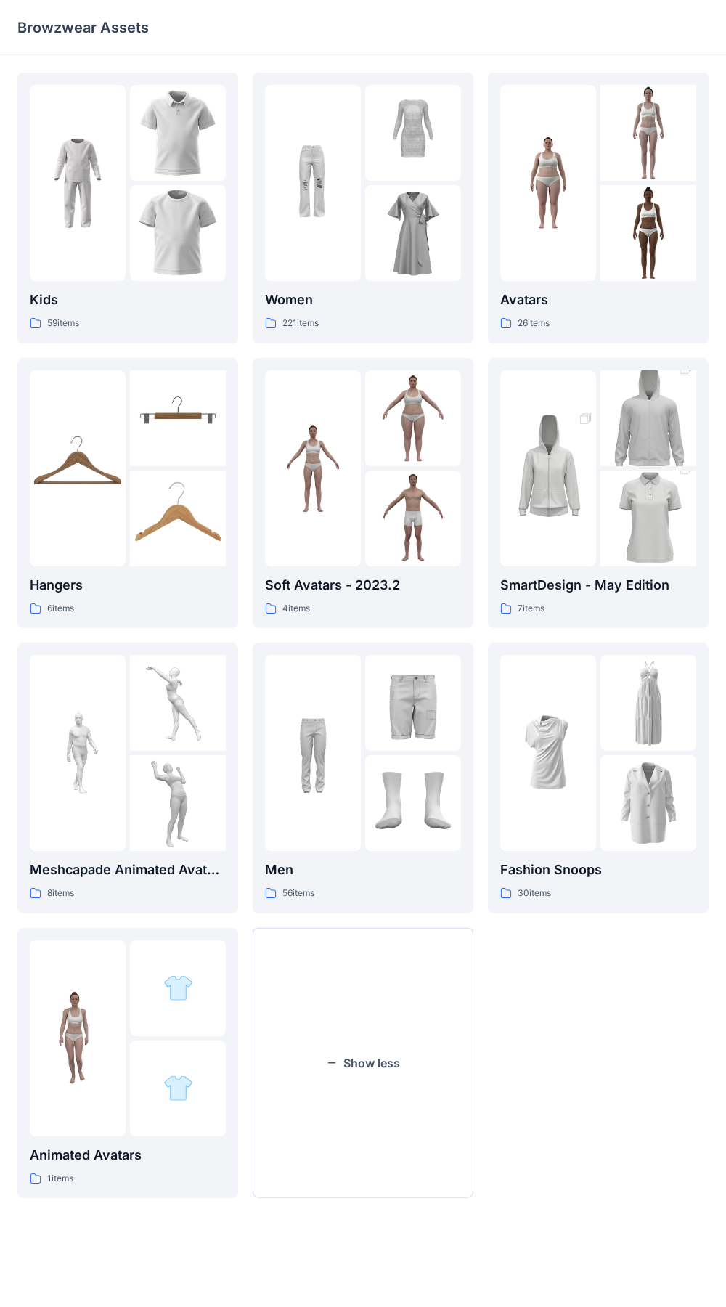
click at [420, 21] on div "Browzwear Assets" at bounding box center [306, 27] width 578 height 20
